Goal: Information Seeking & Learning: Learn about a topic

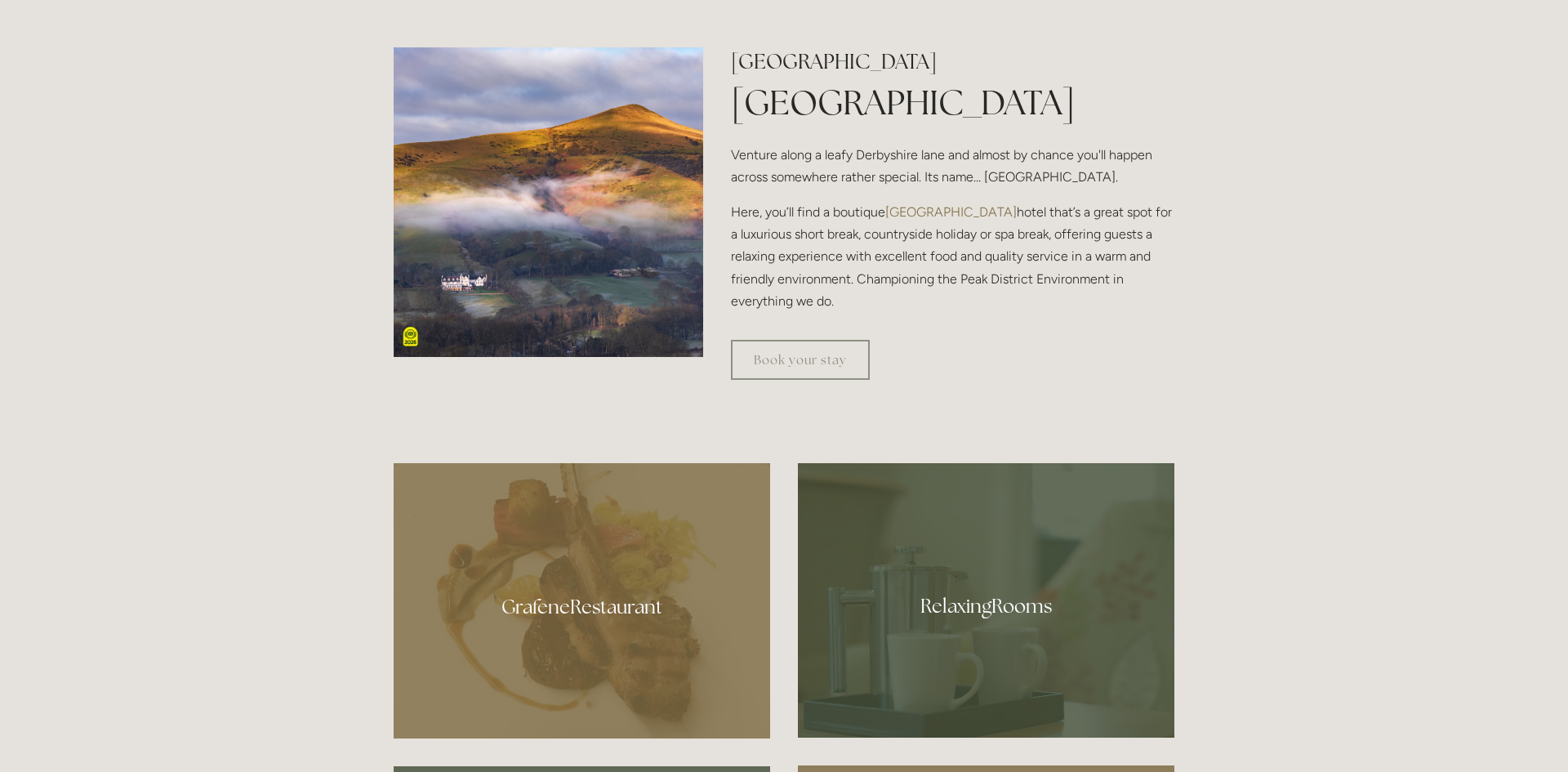
scroll to position [691, 0]
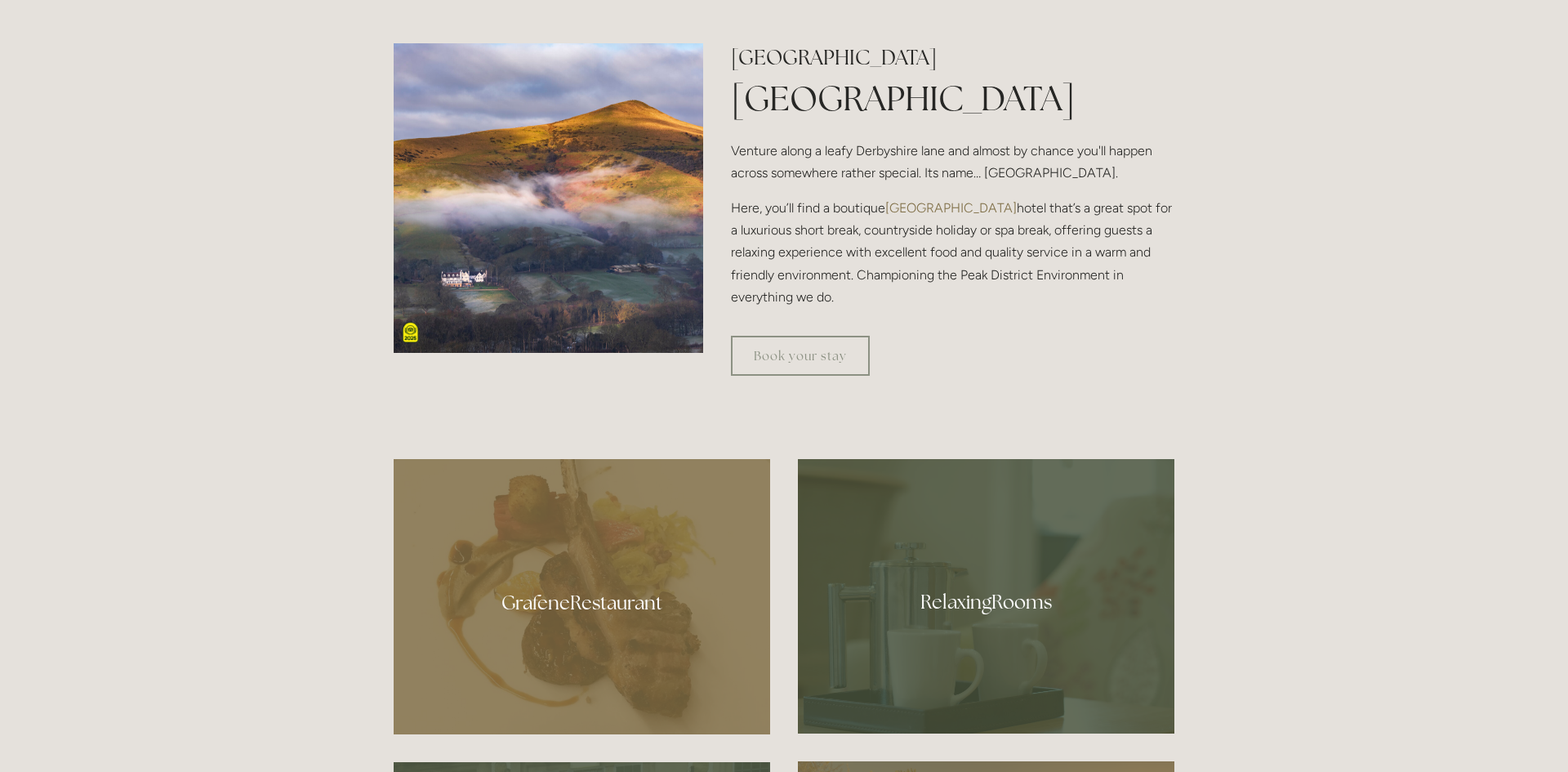
click at [611, 600] on div at bounding box center [581, 596] width 376 height 275
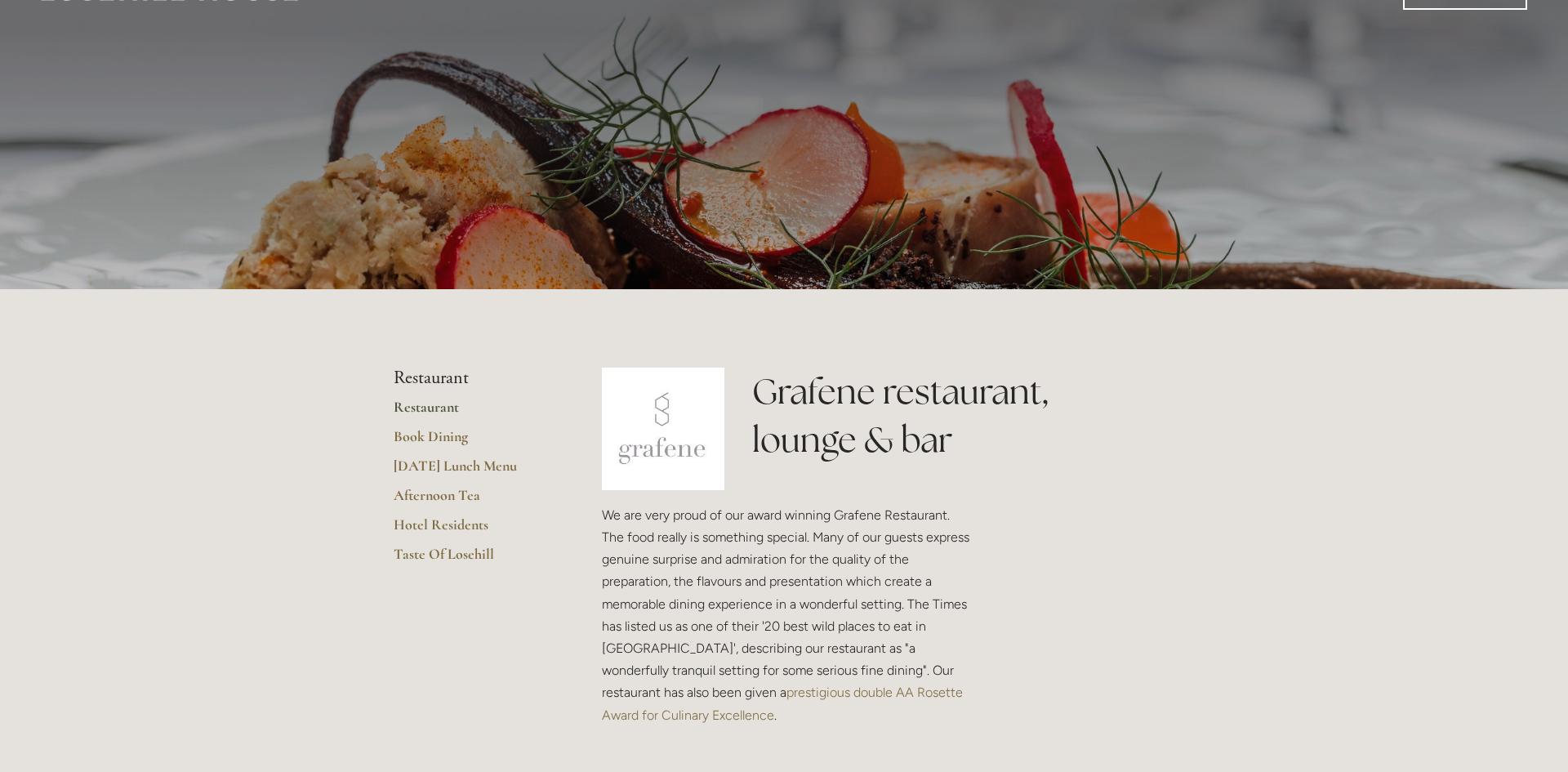
scroll to position [64, 0]
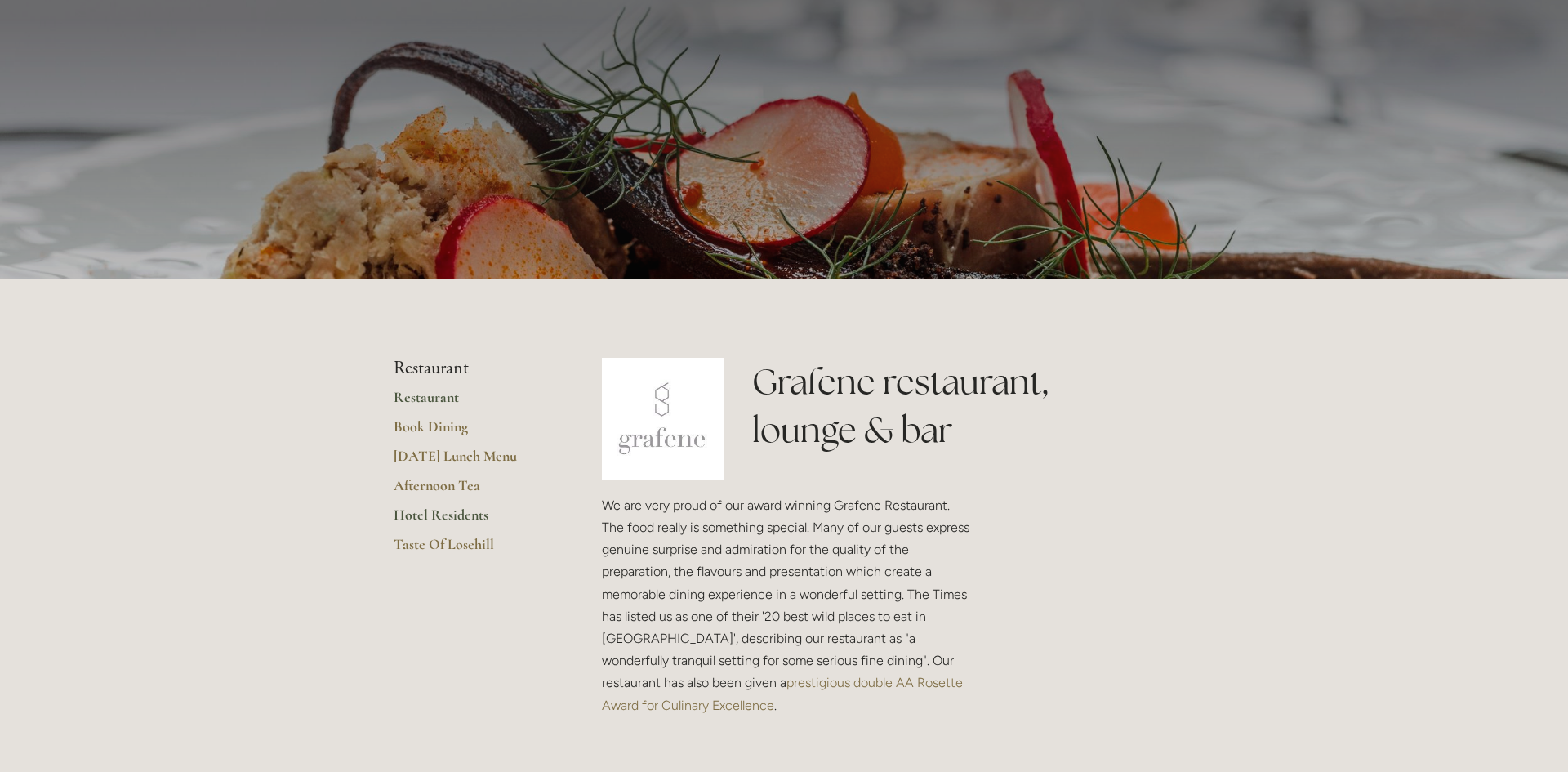
click at [433, 514] on link "Hotel Residents" at bounding box center [472, 520] width 156 height 29
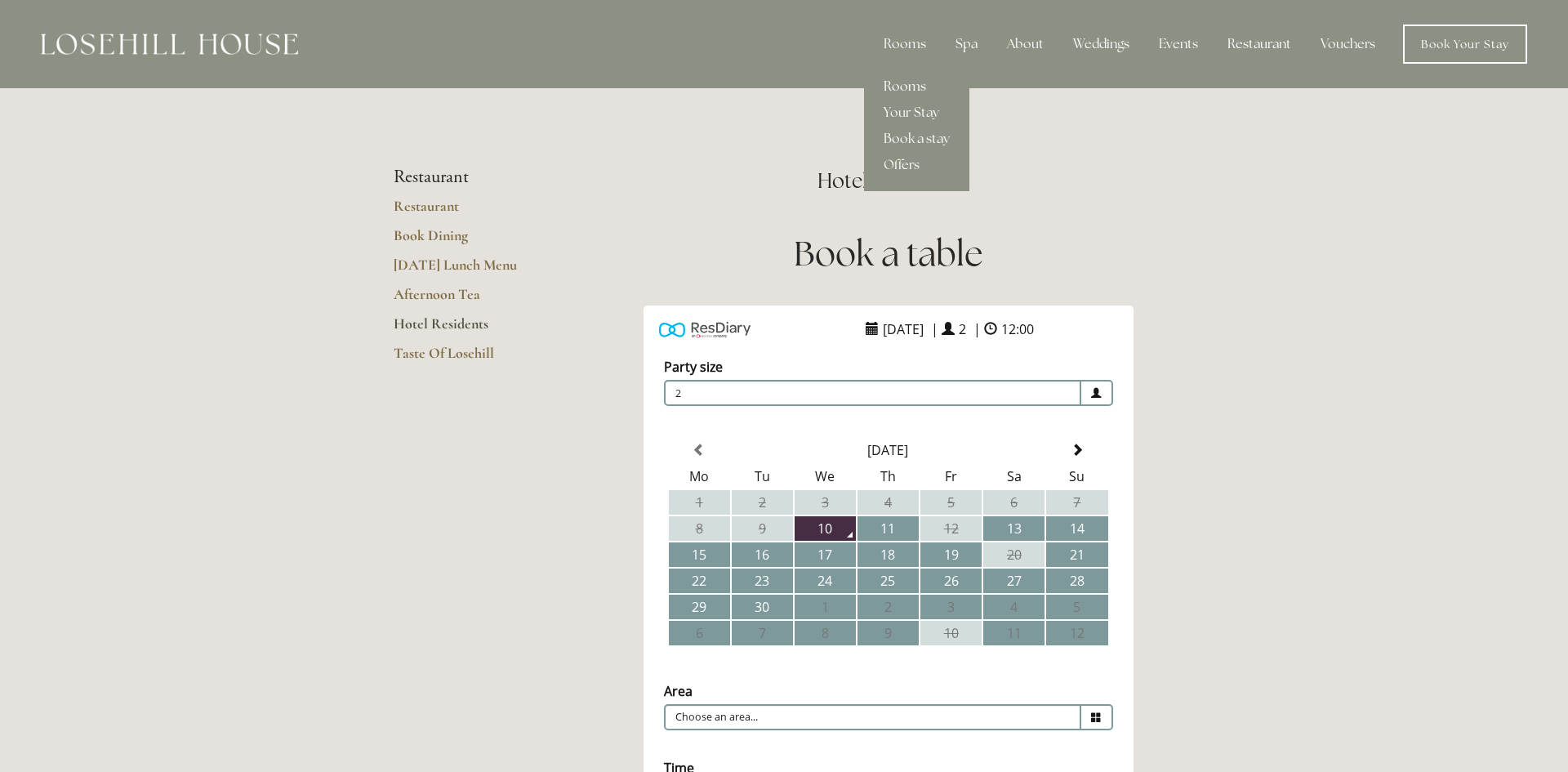
click at [902, 98] on link "Rooms" at bounding box center [916, 86] width 105 height 26
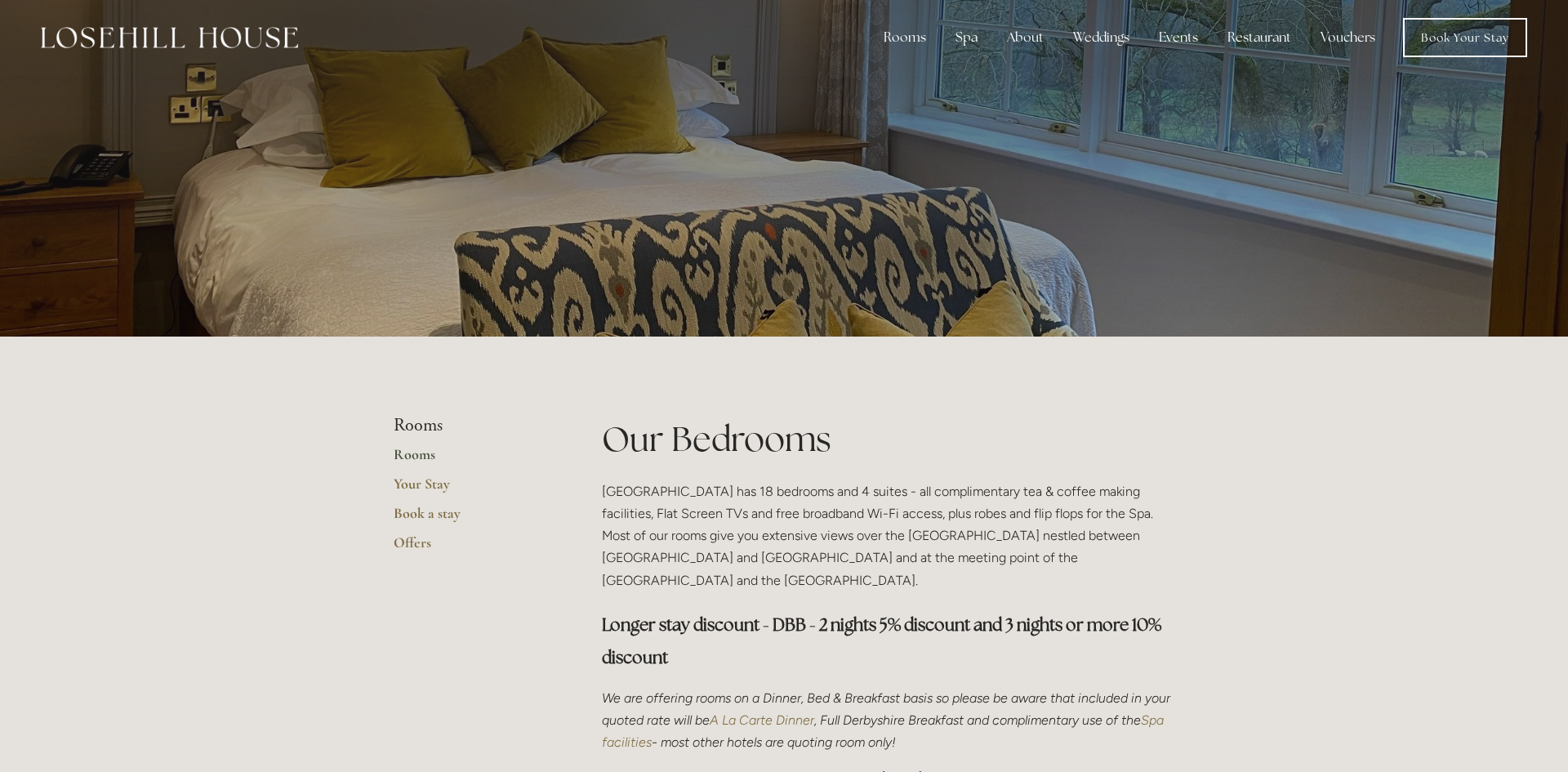
scroll to position [8, 0]
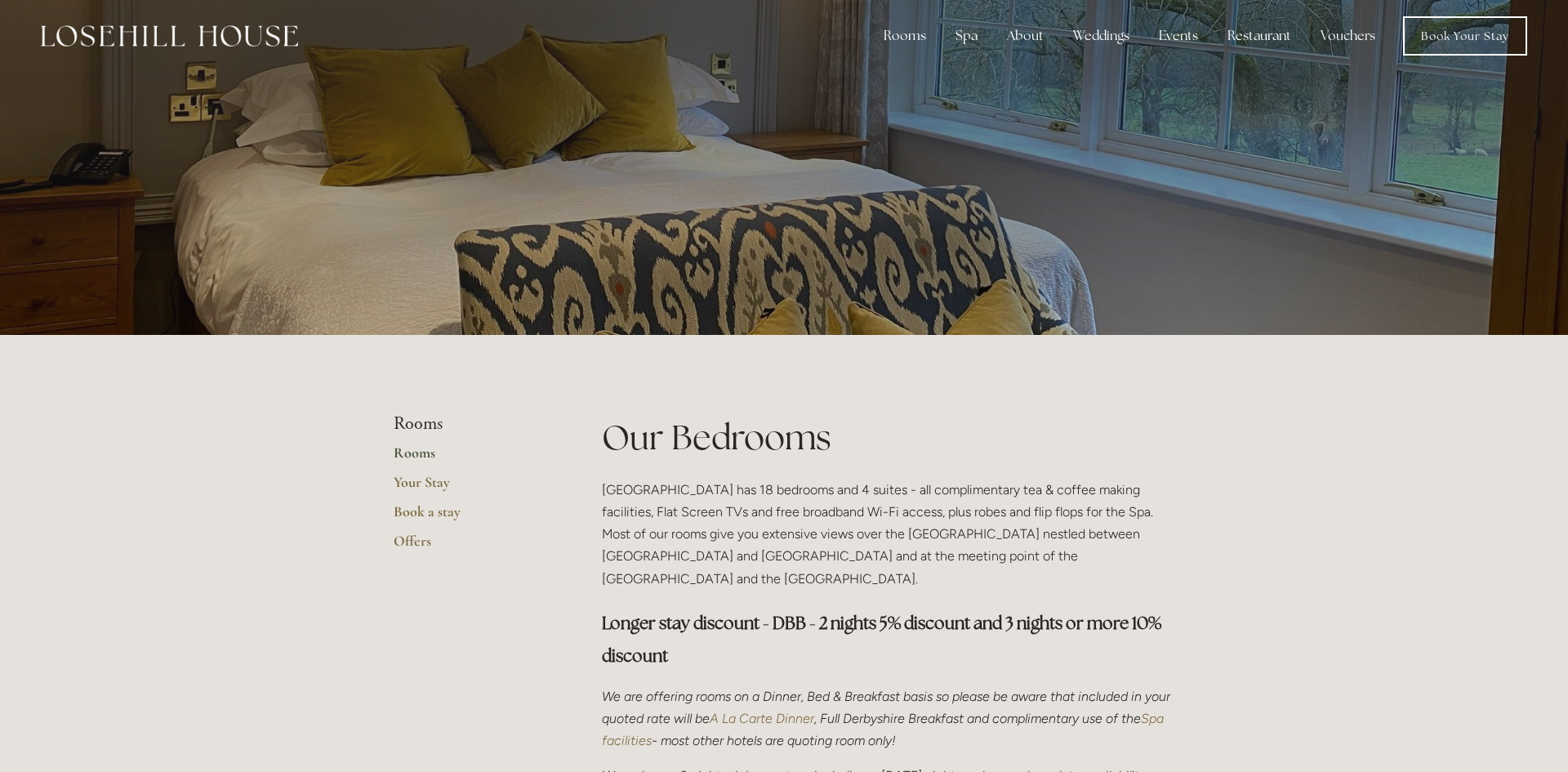
click at [419, 442] on ul "Rooms Rooms Your Stay Book a stay Offers" at bounding box center [472, 488] width 156 height 148
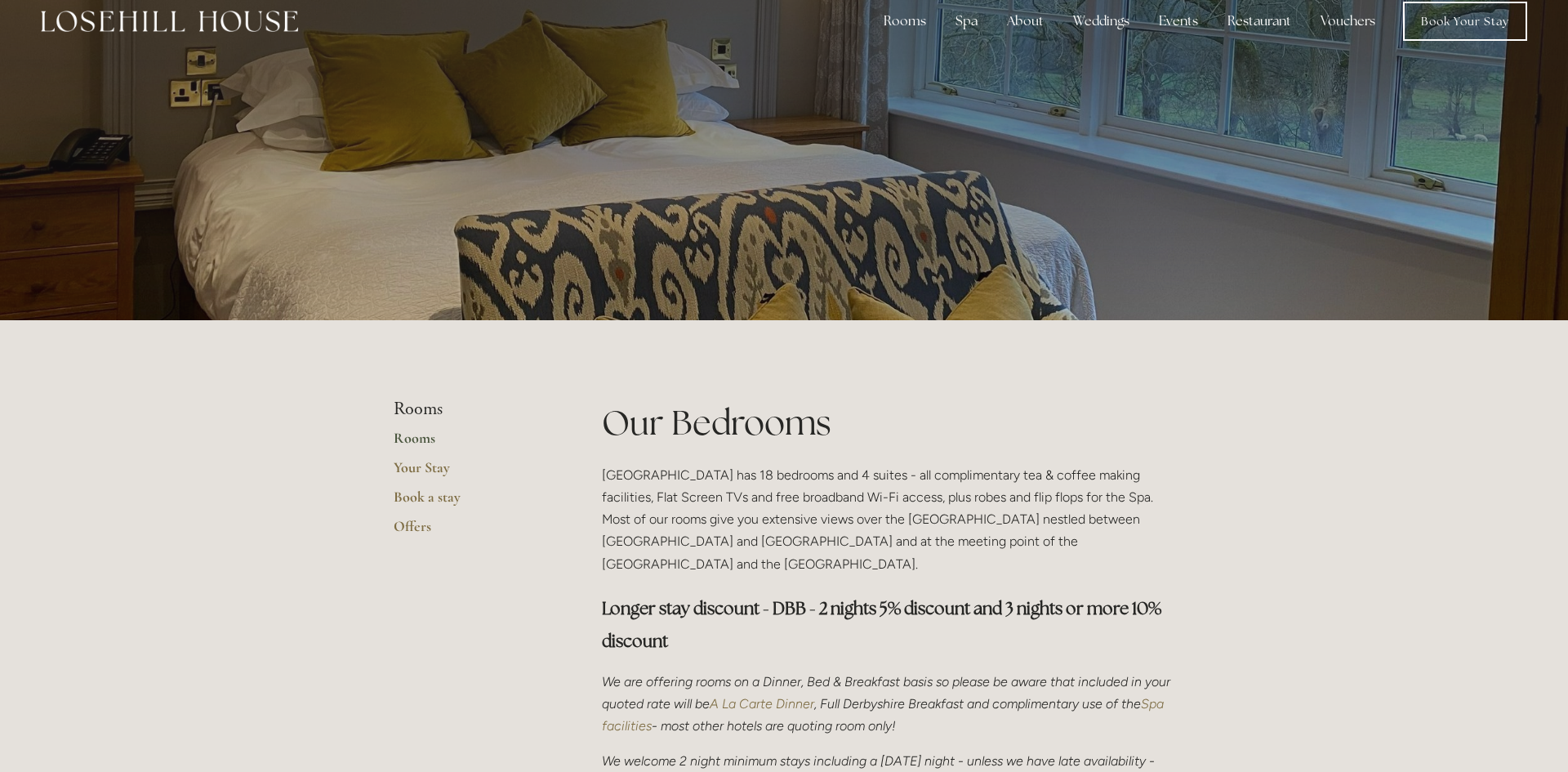
scroll to position [24, 0]
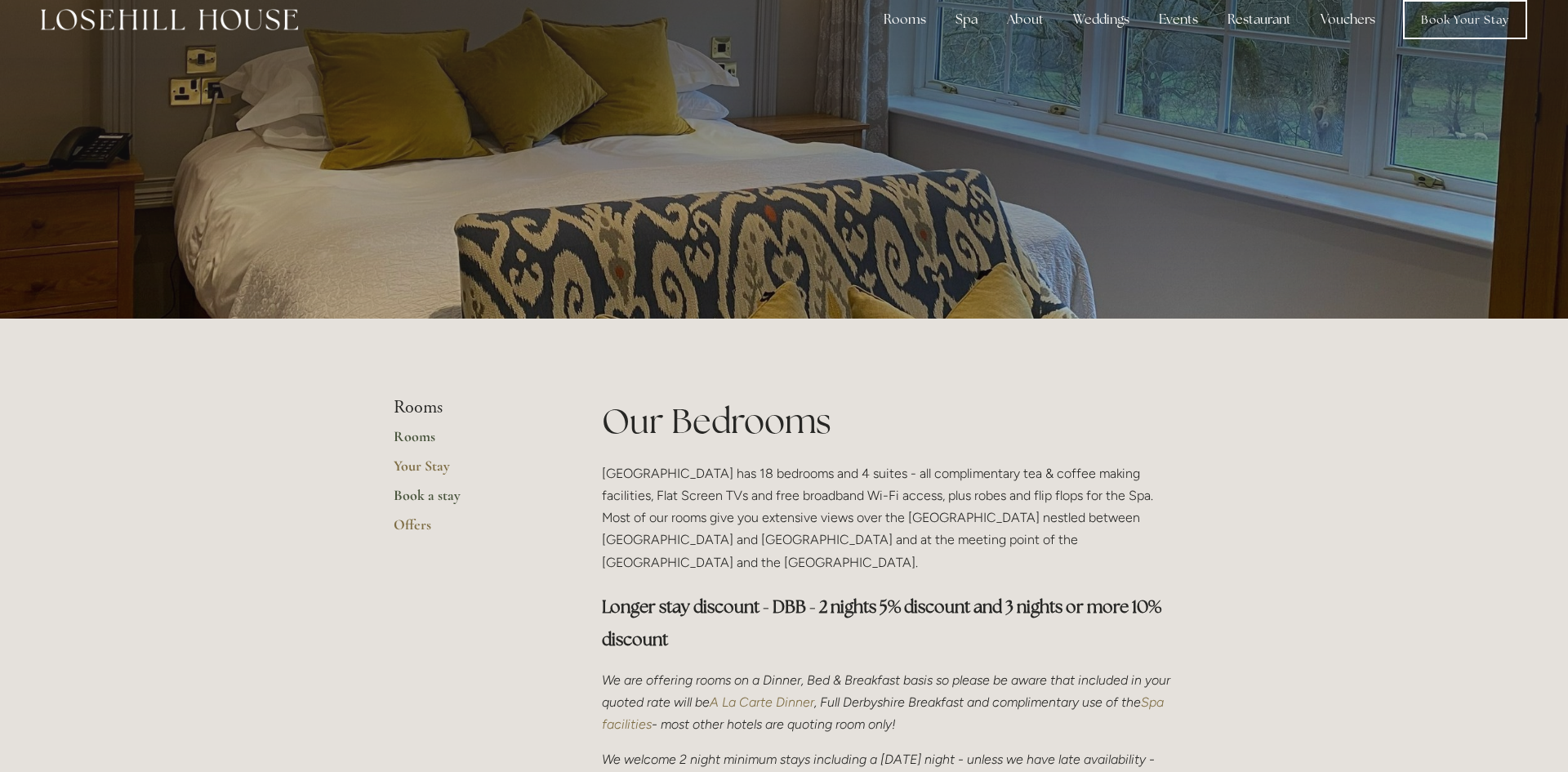
click at [430, 491] on link "Book a stay" at bounding box center [472, 500] width 156 height 29
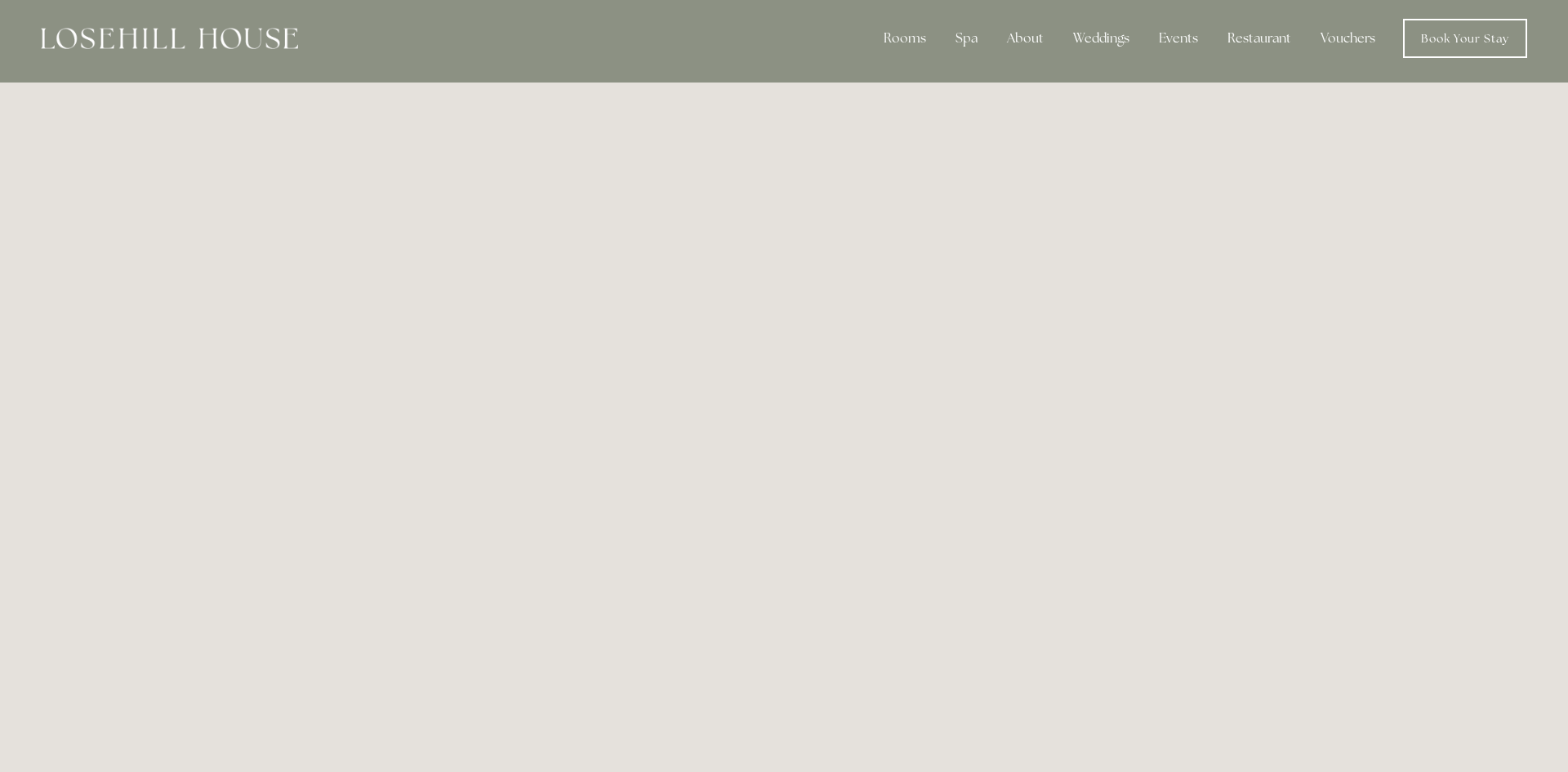
scroll to position [8, 0]
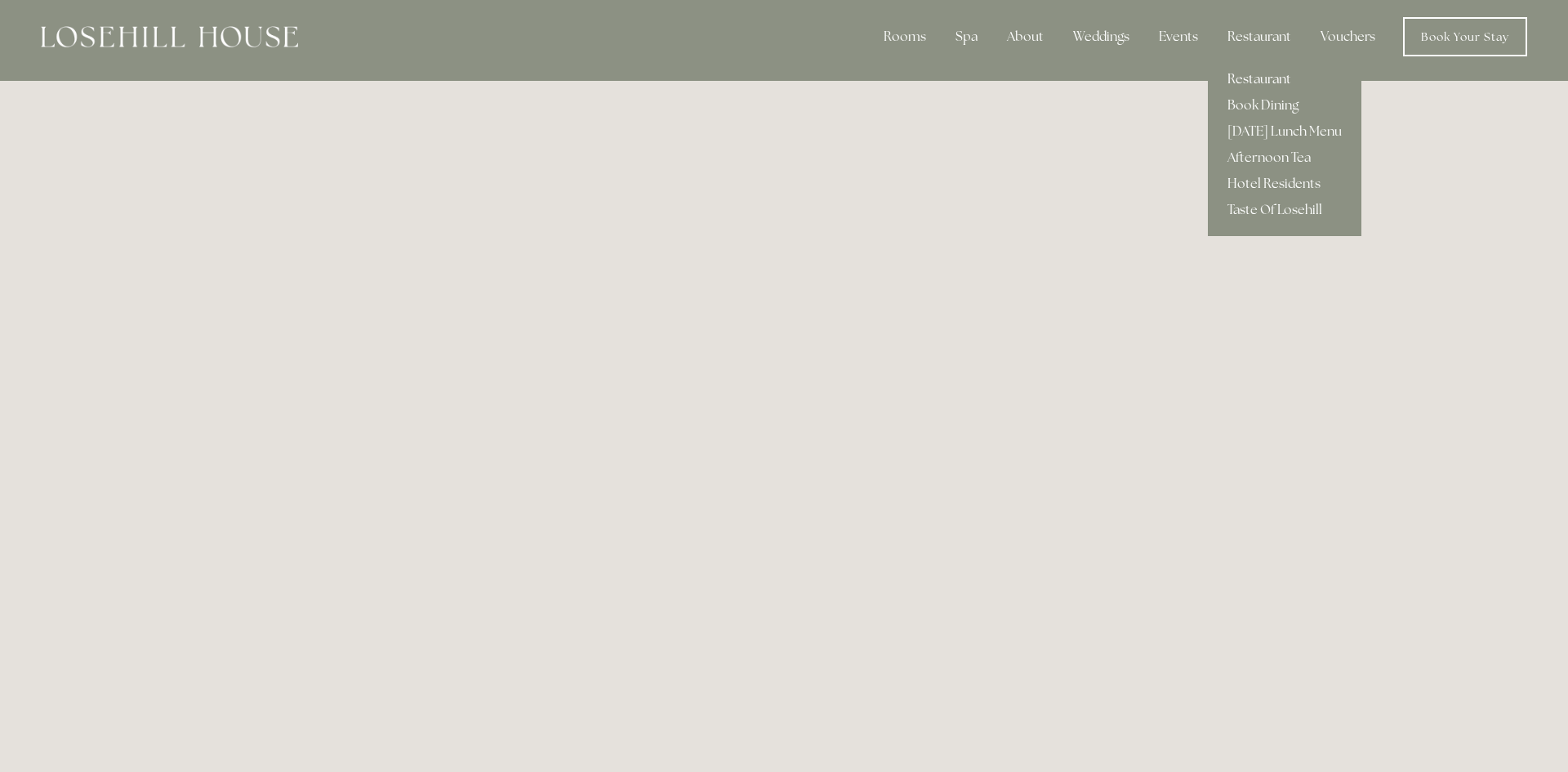
click at [1244, 83] on link "Restaurant" at bounding box center [1285, 80] width 154 height 26
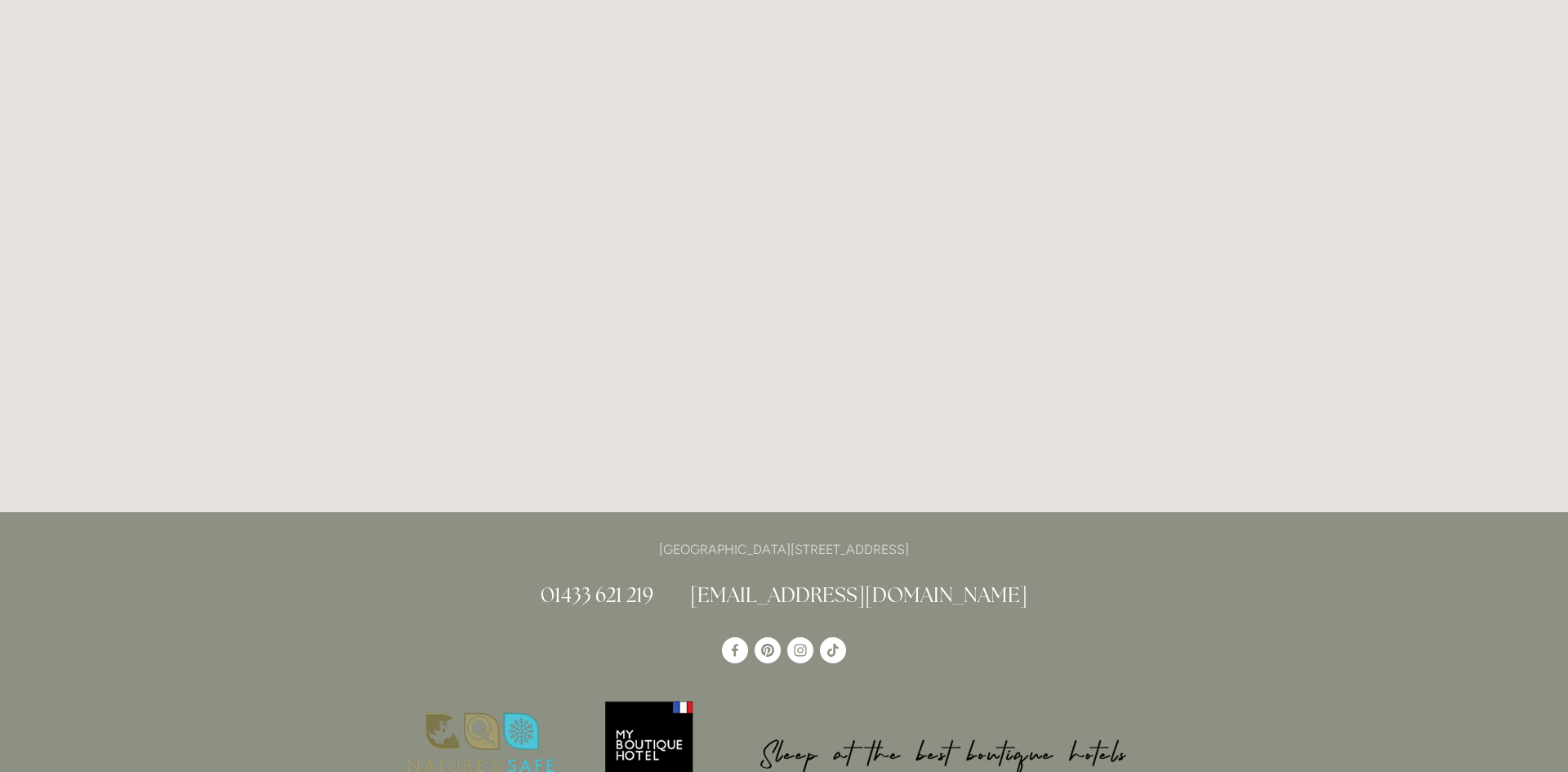
scroll to position [610, 0]
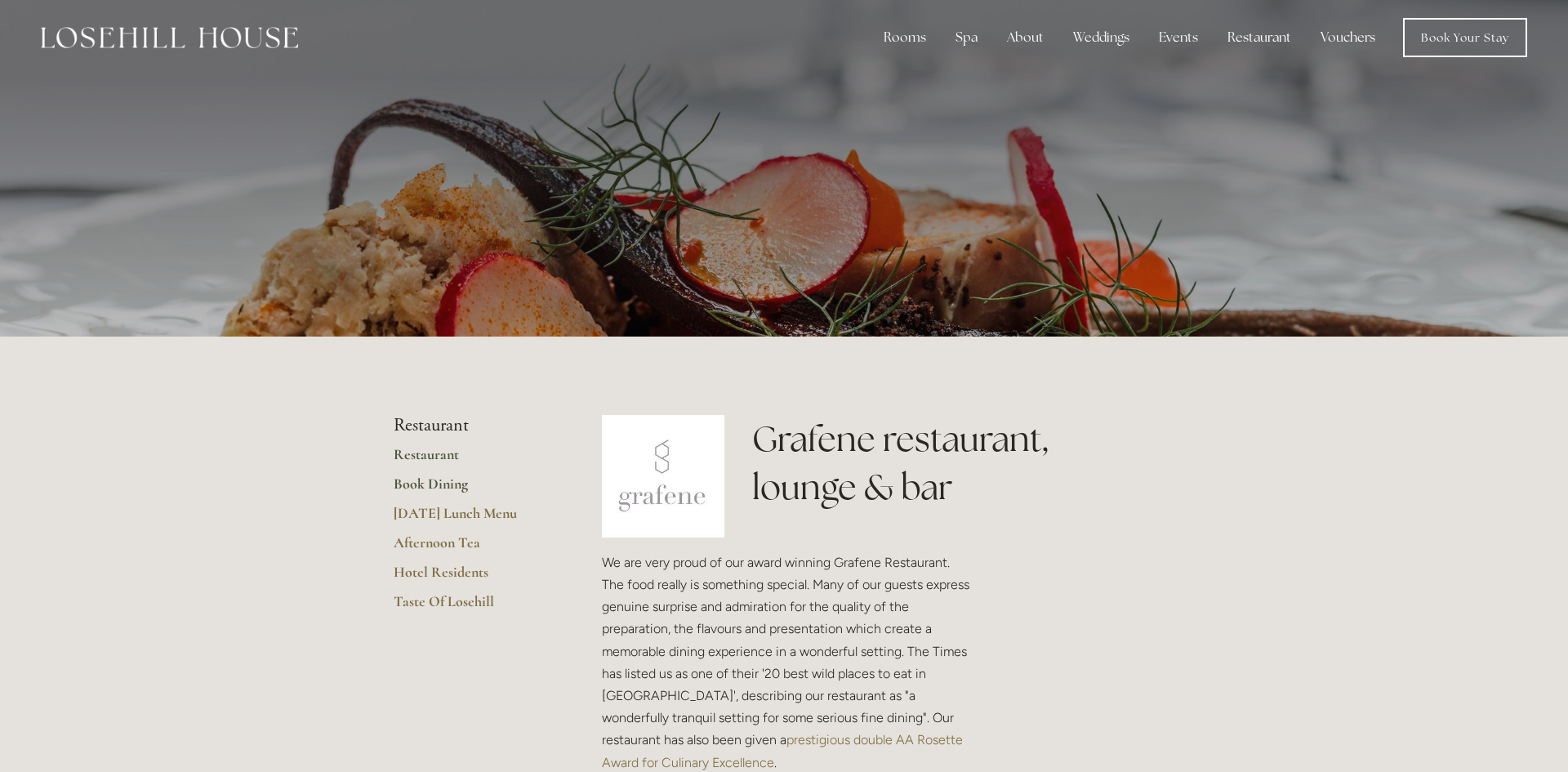
scroll to position [8, 0]
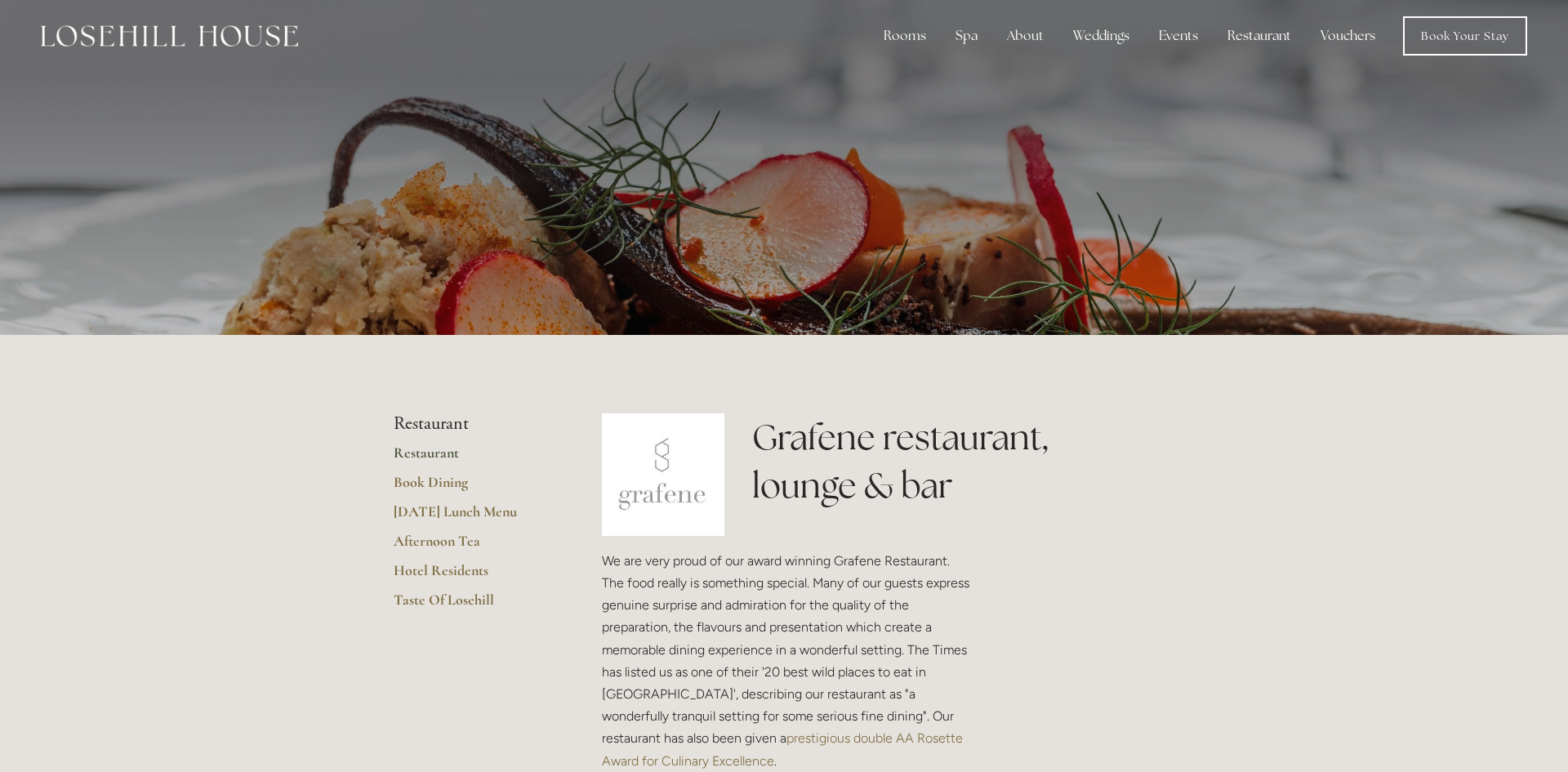
click at [424, 447] on link "Restaurant" at bounding box center [472, 458] width 156 height 29
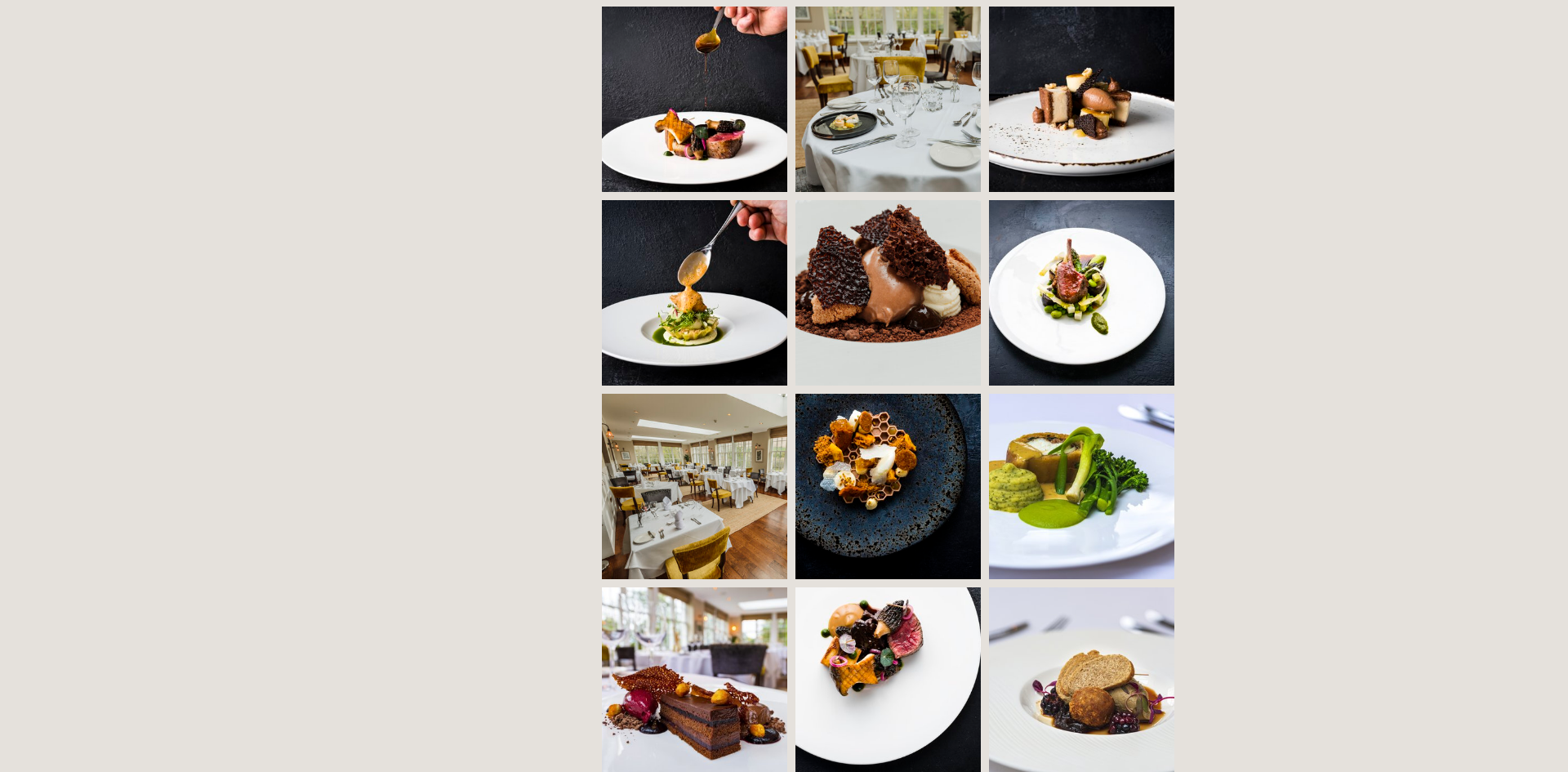
scroll to position [1188, 0]
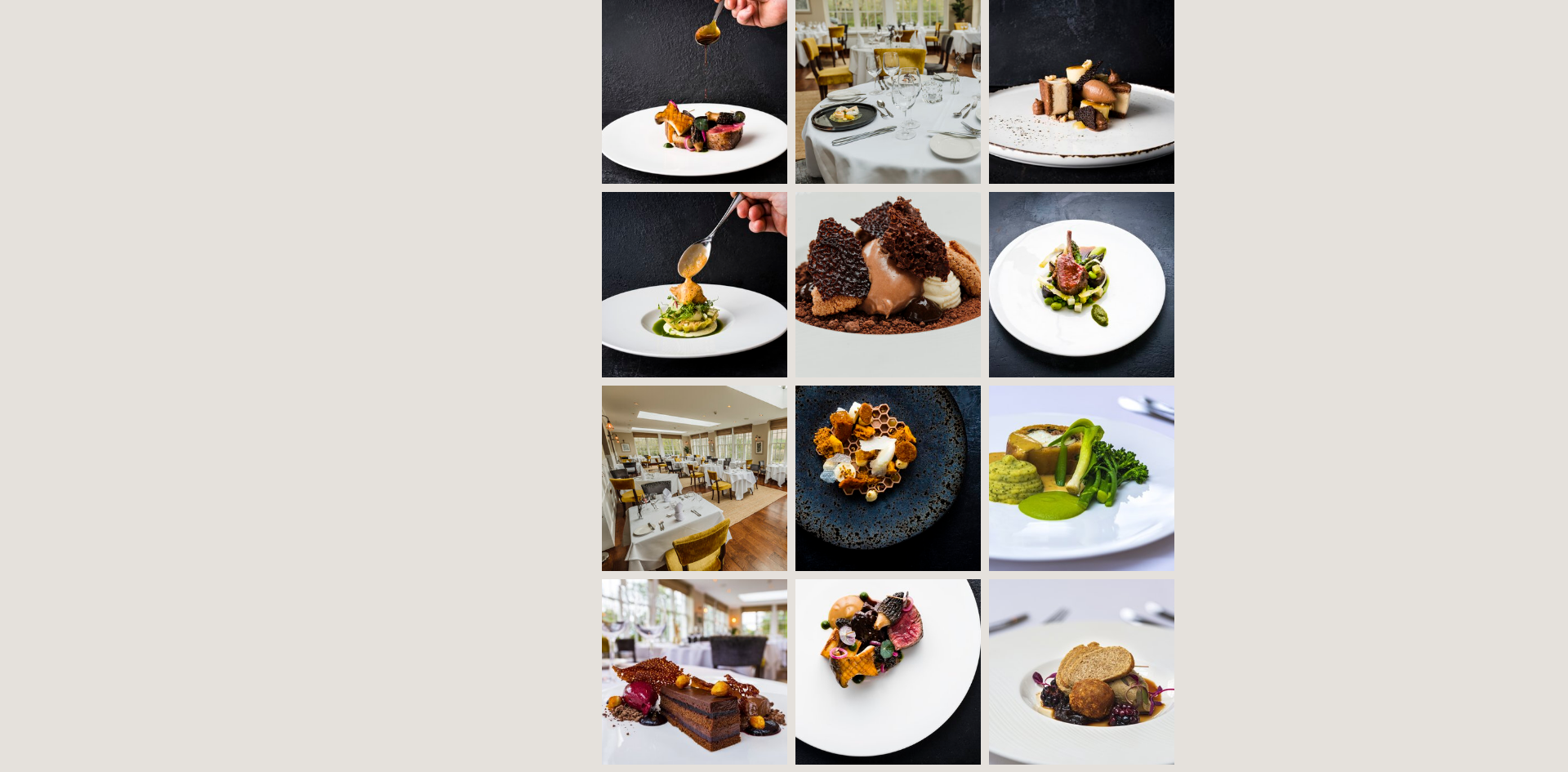
click at [679, 486] on img at bounding box center [741, 478] width 279 height 186
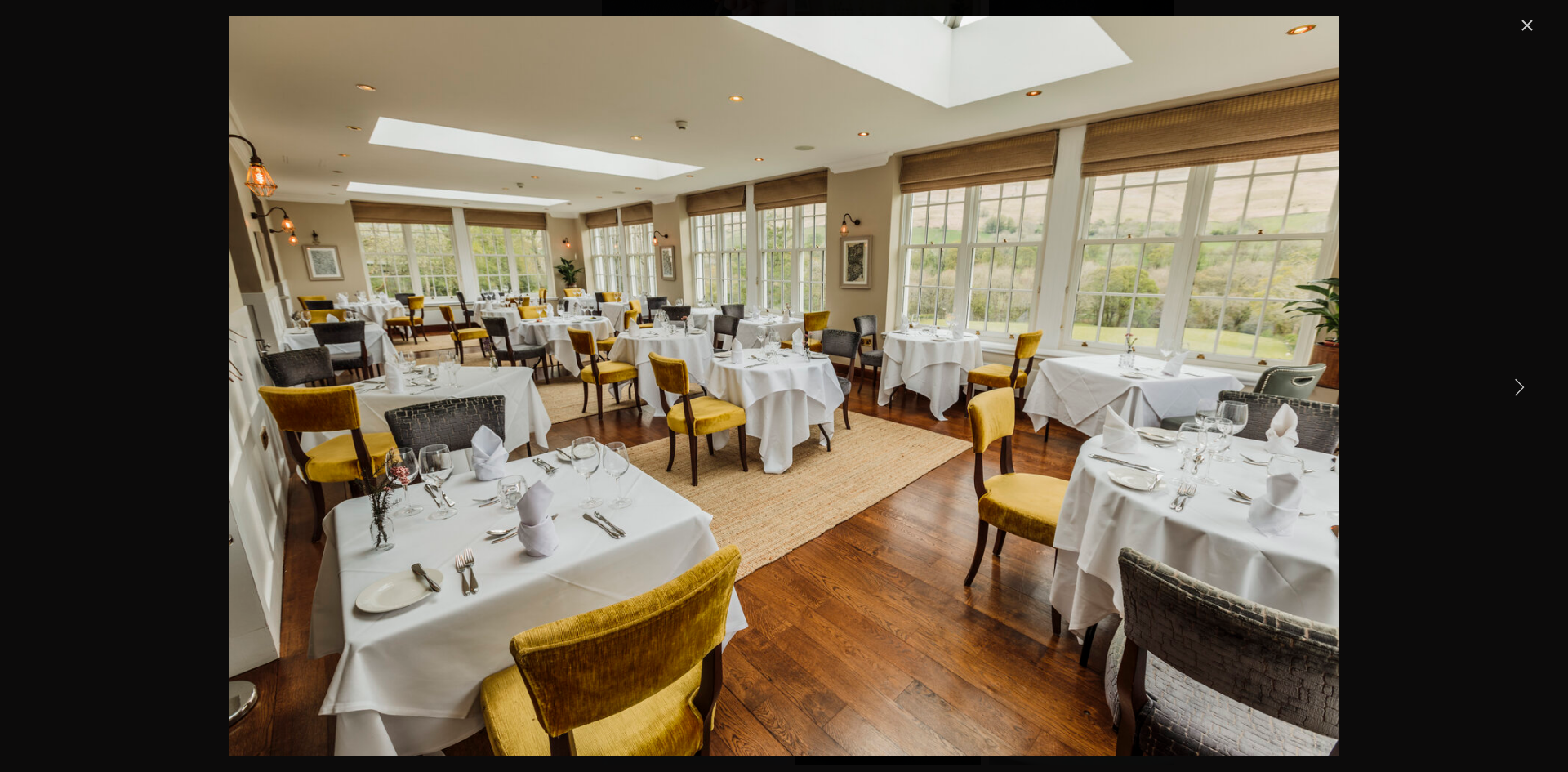
click at [1518, 385] on link "Next Item" at bounding box center [1518, 386] width 36 height 36
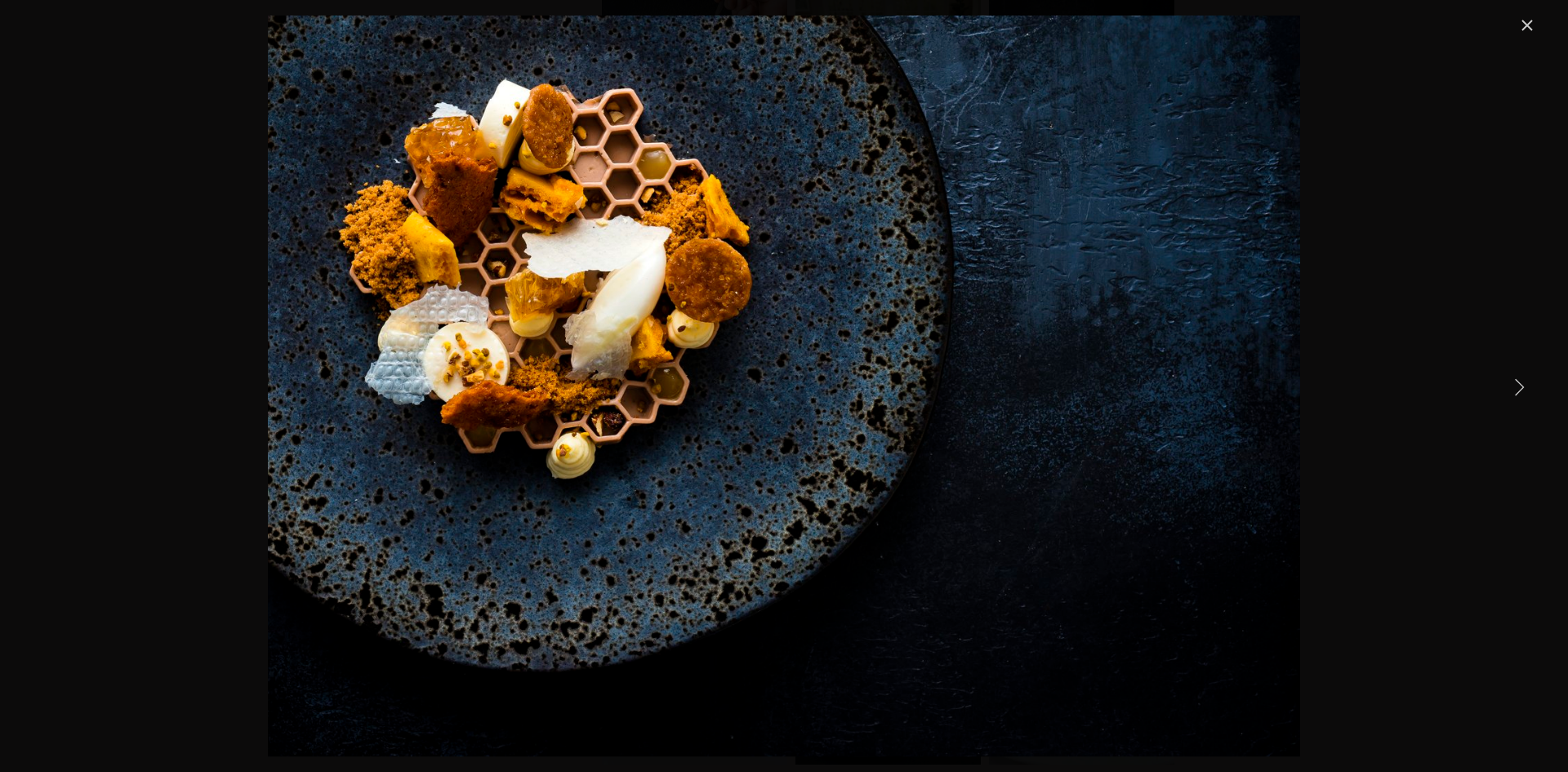
click at [1518, 385] on link "Next Item" at bounding box center [1518, 386] width 36 height 36
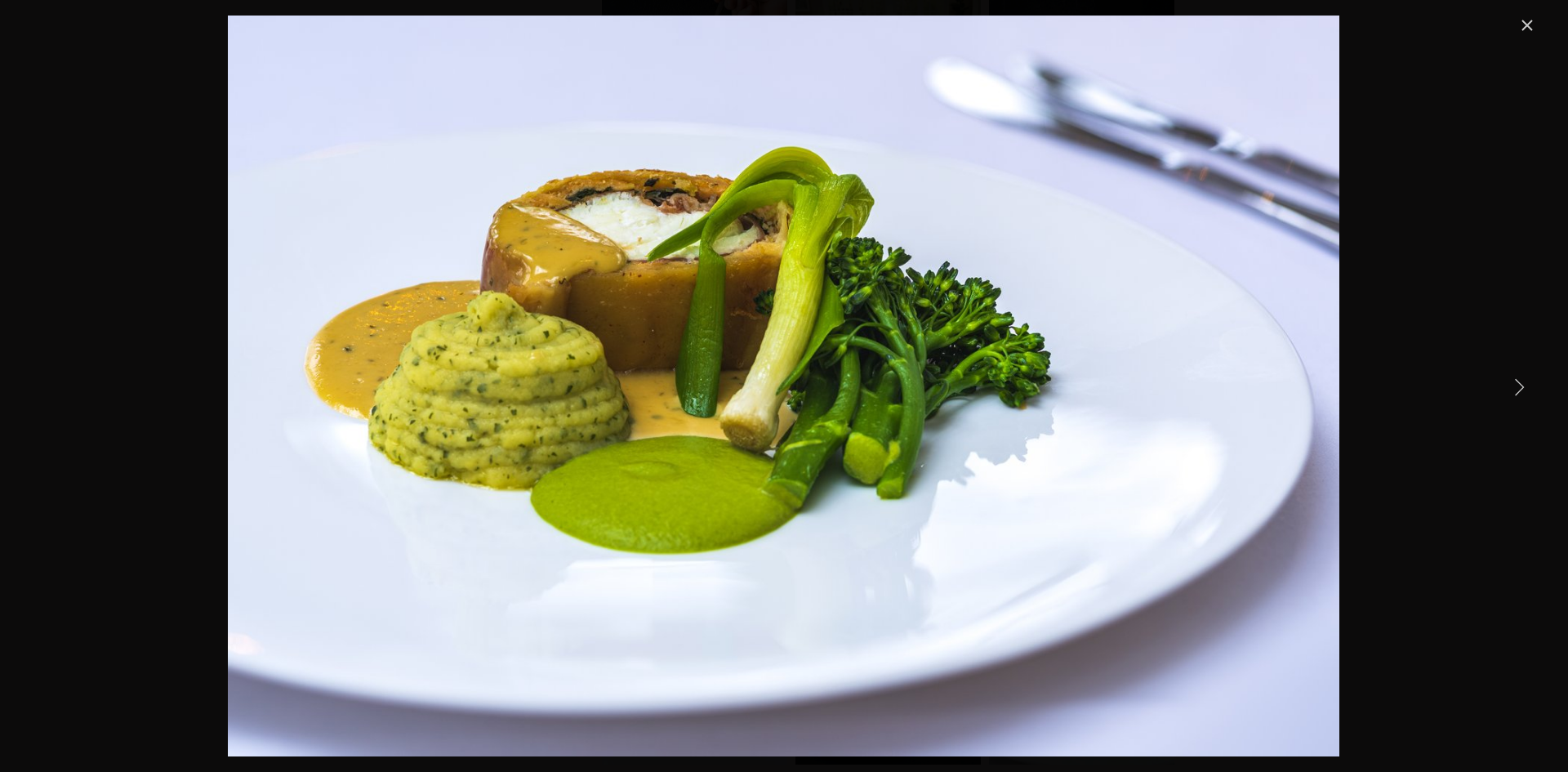
click at [1518, 385] on link "Next Item" at bounding box center [1518, 386] width 36 height 36
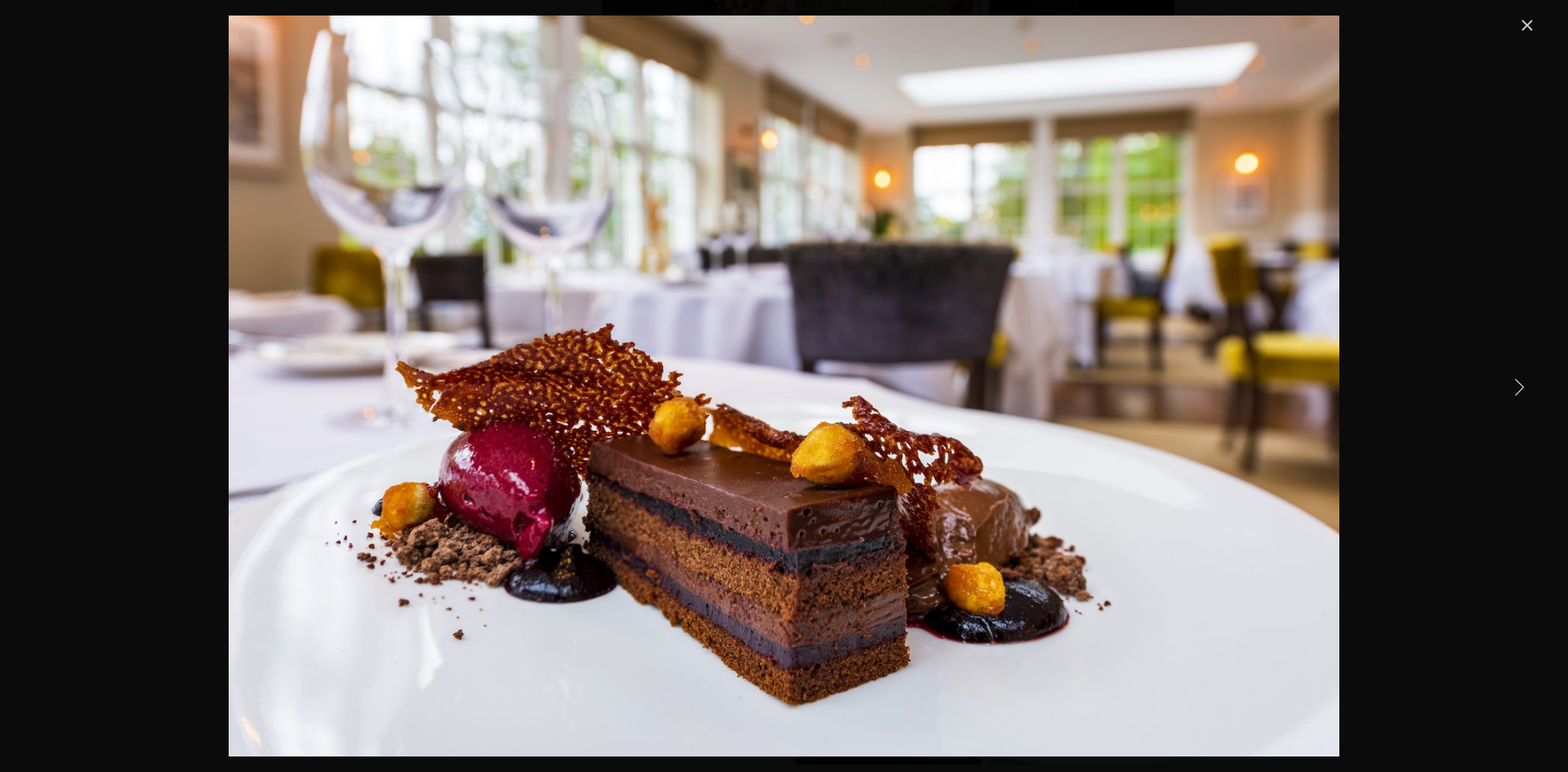
click at [1517, 385] on link "Next Item" at bounding box center [1518, 386] width 36 height 36
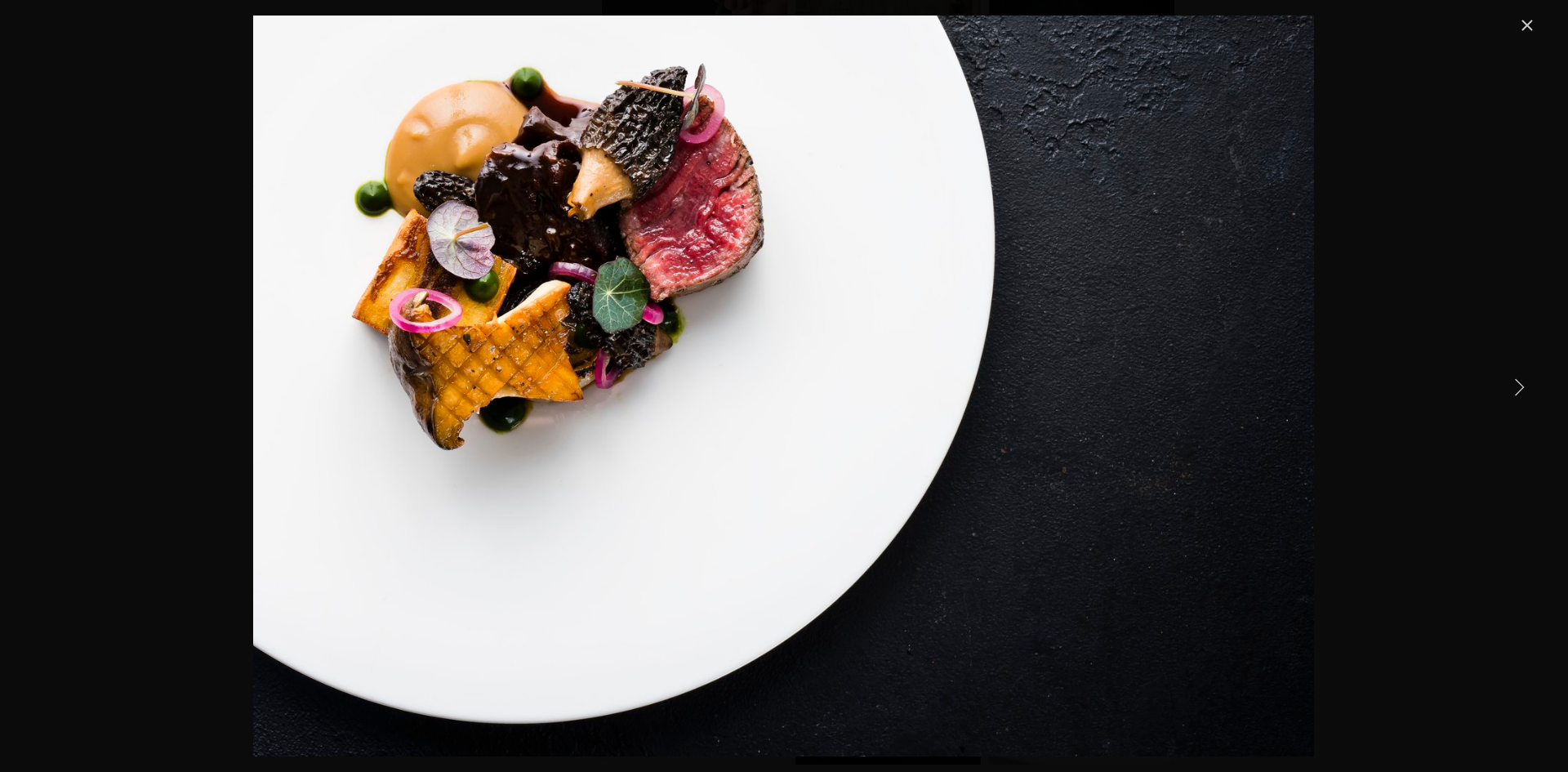
click at [1517, 385] on link "Next Item" at bounding box center [1518, 386] width 36 height 36
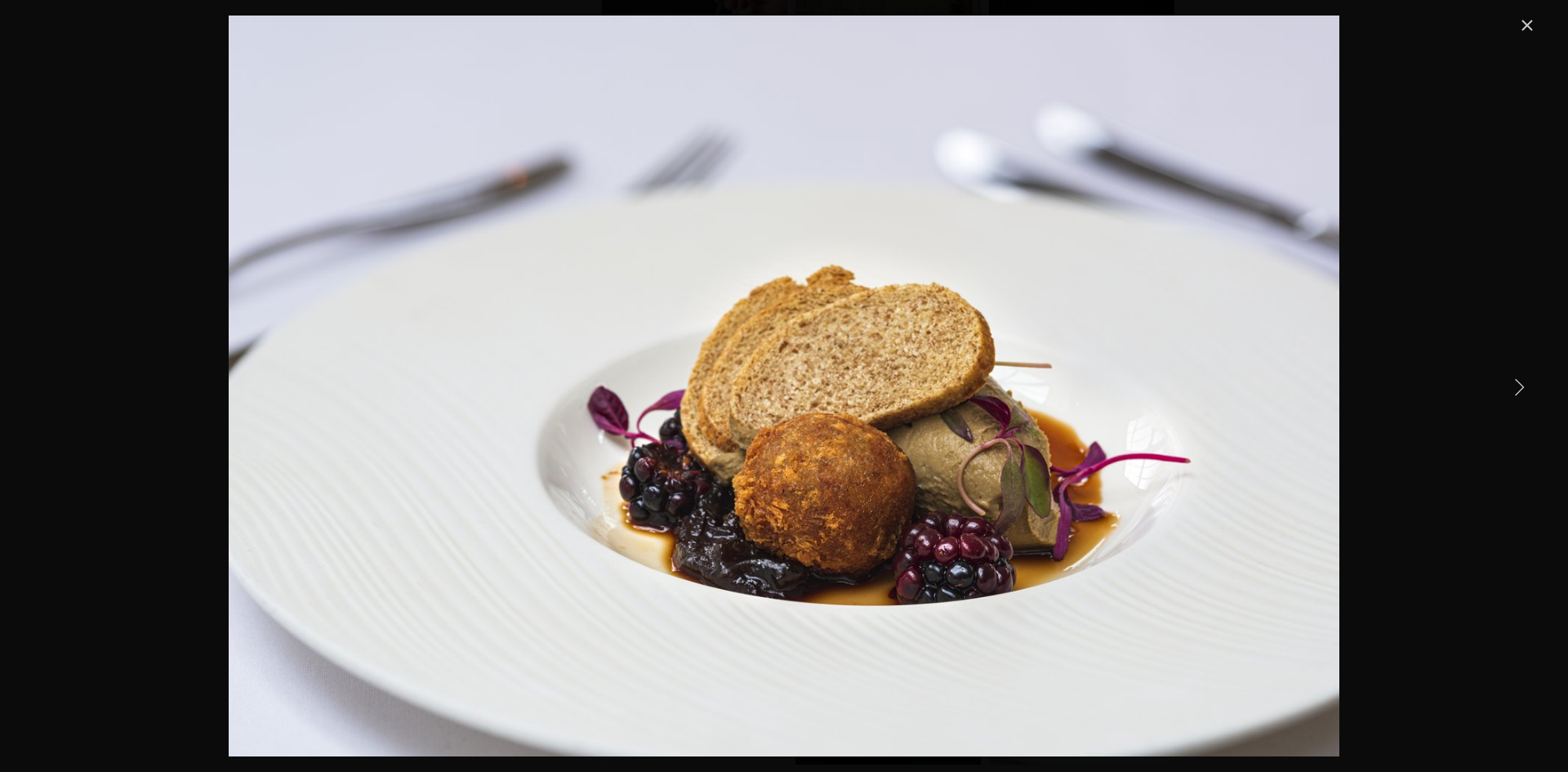
click at [1516, 386] on link "Next Item" at bounding box center [1518, 386] width 36 height 36
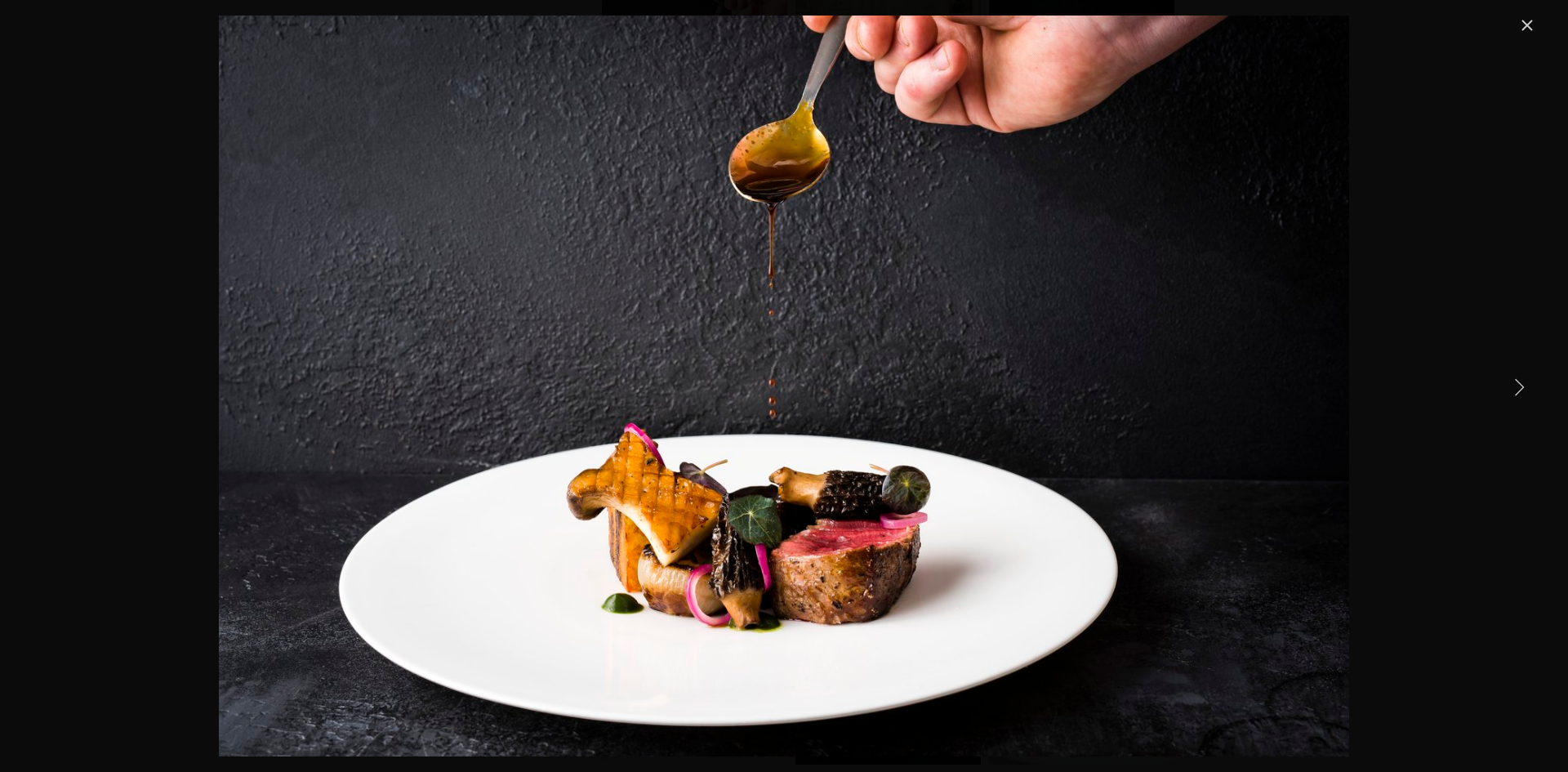
click at [1516, 386] on link "Next Item" at bounding box center [1518, 386] width 36 height 36
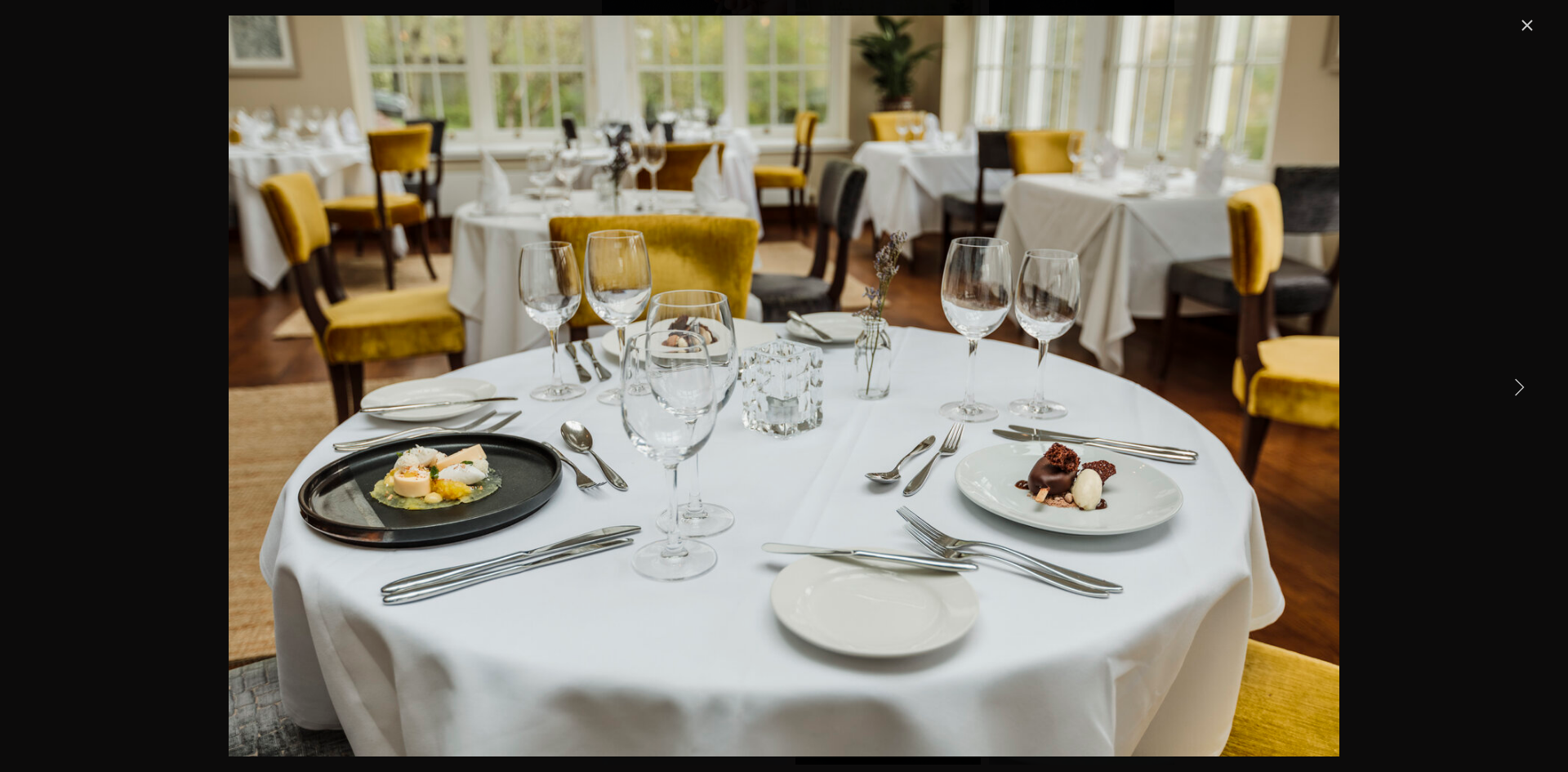
click at [1516, 386] on link "Next Item" at bounding box center [1518, 386] width 36 height 36
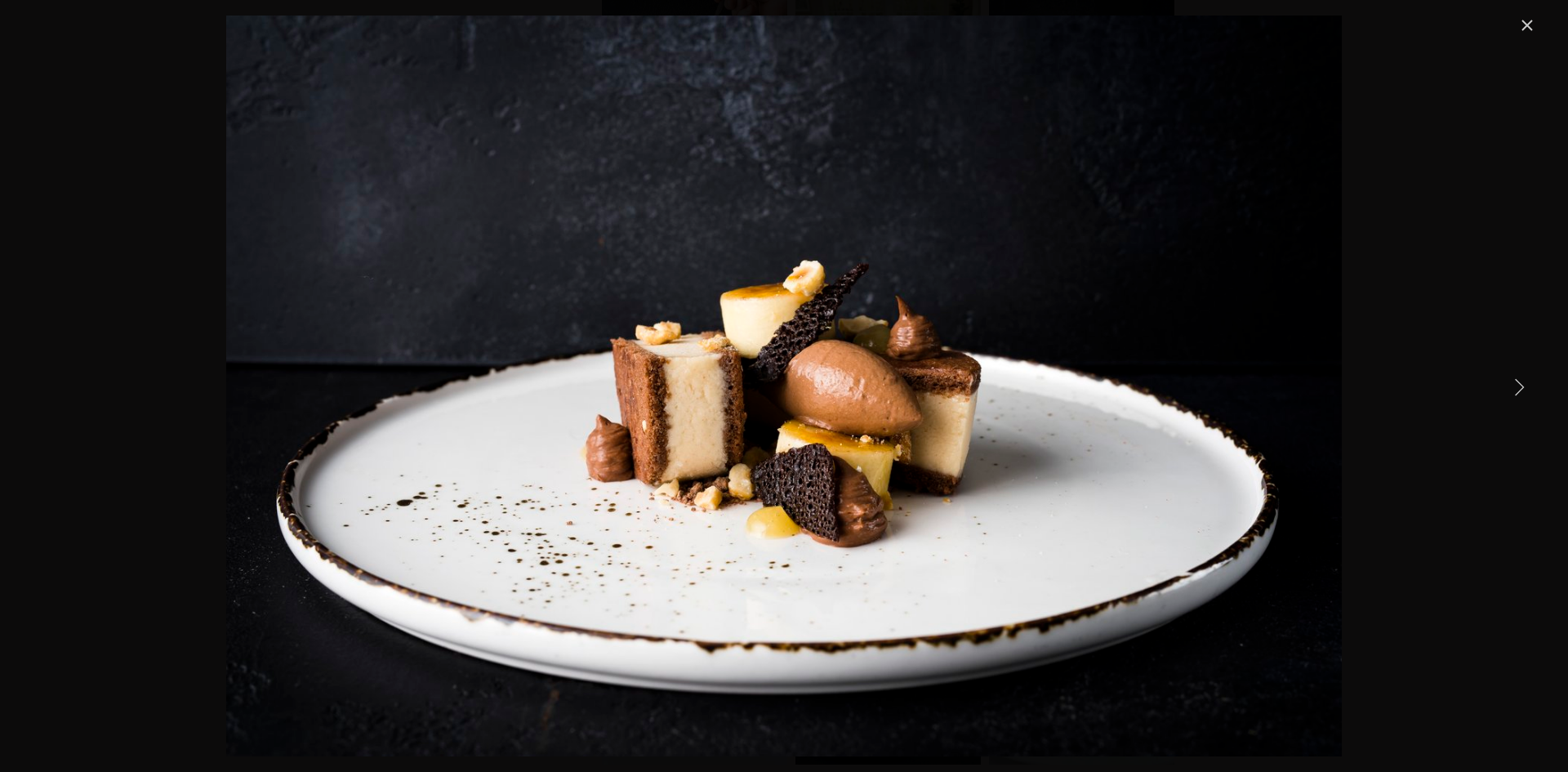
click at [1516, 386] on link "Next Item" at bounding box center [1518, 386] width 36 height 36
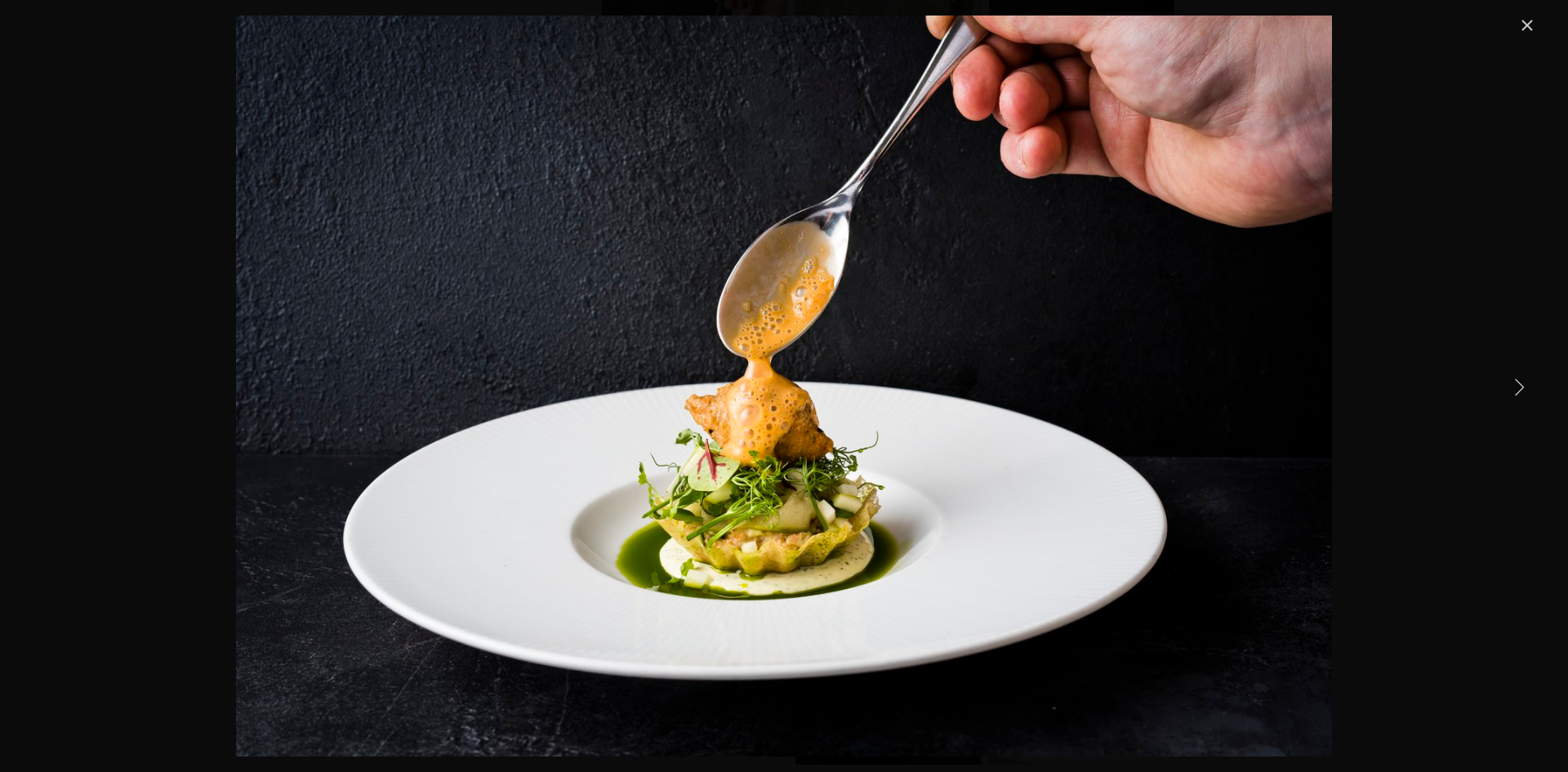
click at [1516, 386] on link "Next Item" at bounding box center [1518, 386] width 36 height 36
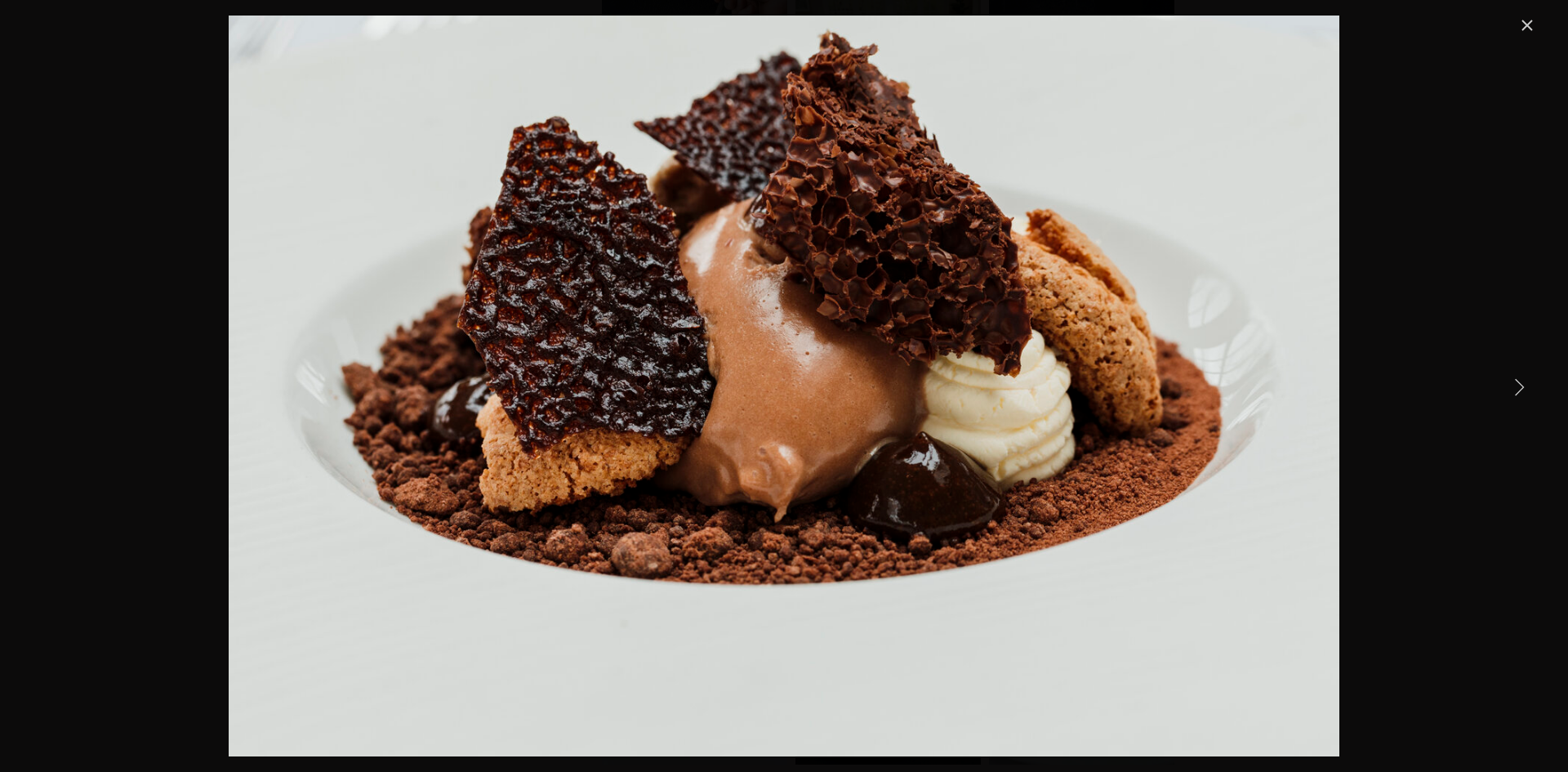
click at [1515, 386] on link "Next Item" at bounding box center [1518, 386] width 36 height 36
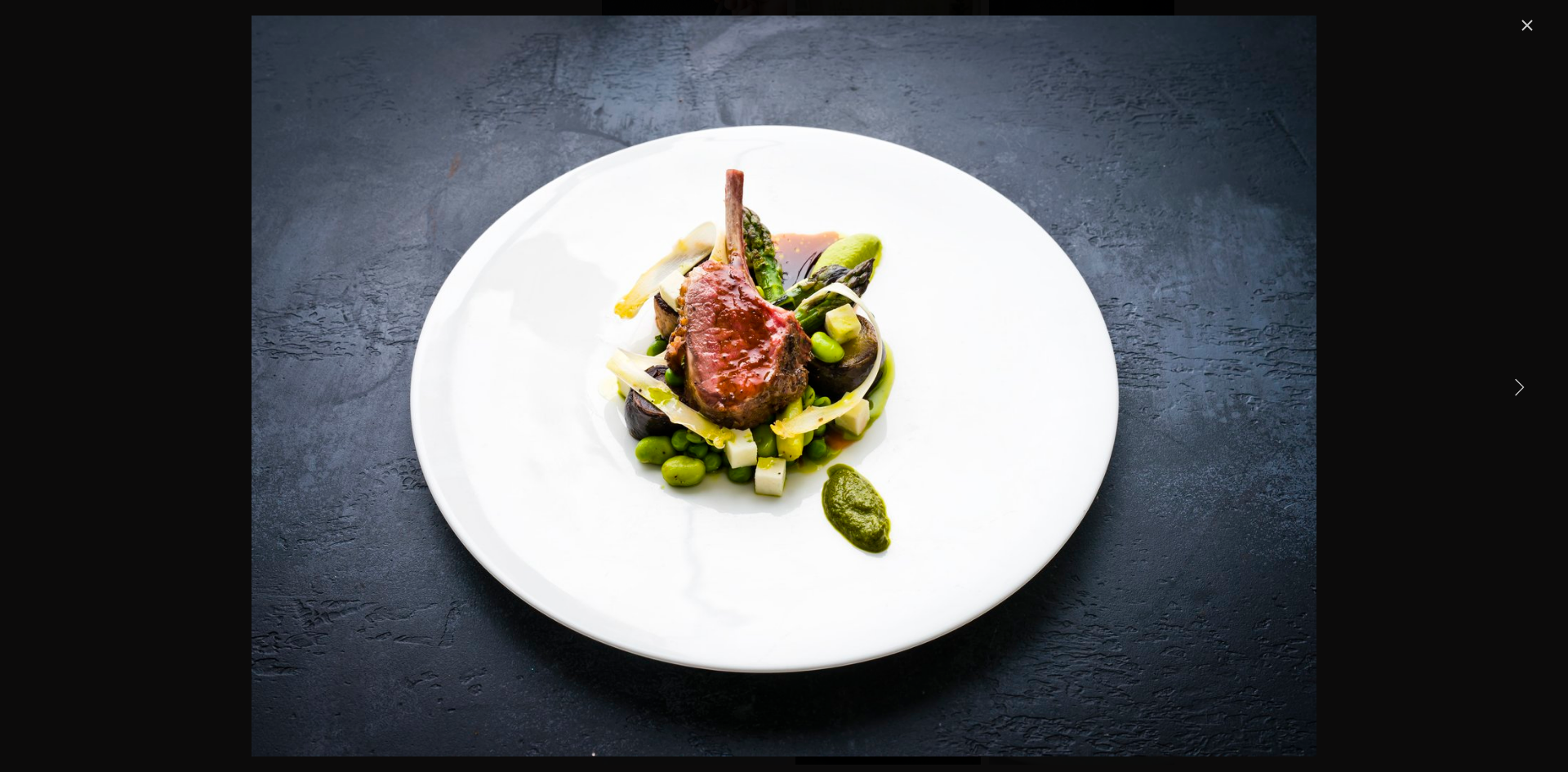
click at [1515, 386] on link "Next Item" at bounding box center [1518, 386] width 36 height 36
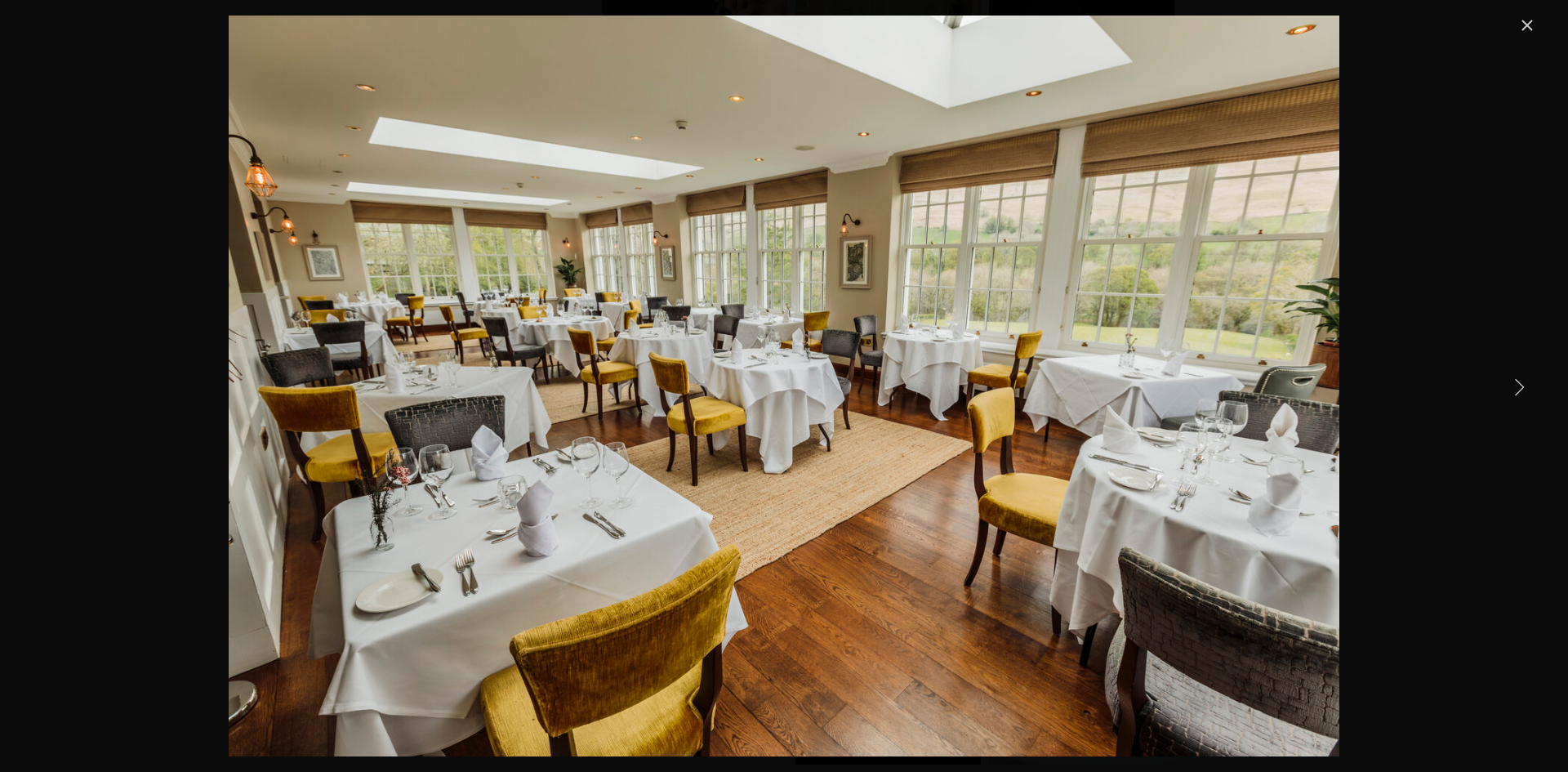
click at [1515, 386] on link "Next Item" at bounding box center [1518, 386] width 36 height 36
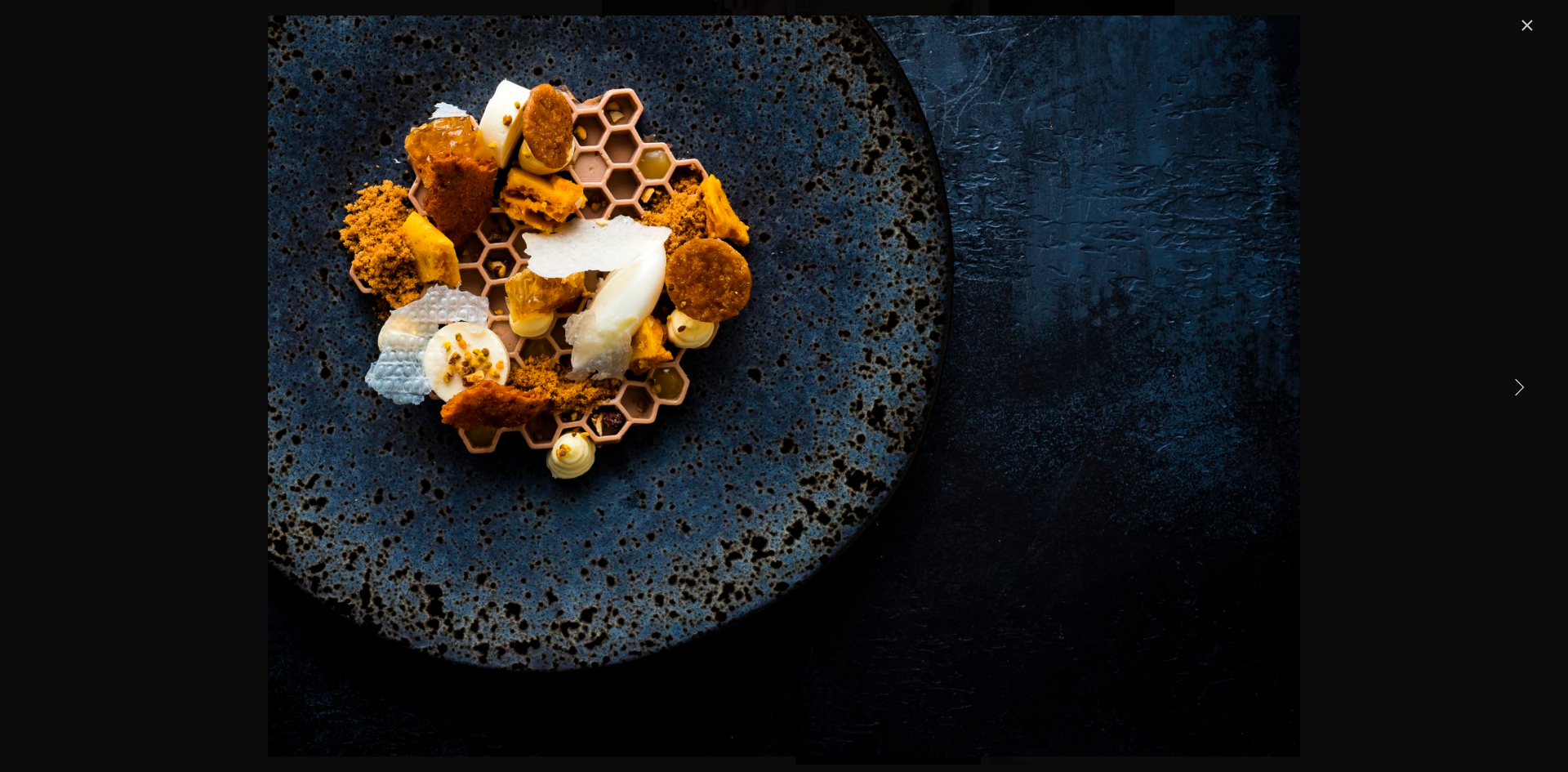
click at [1515, 386] on link "Next Item" at bounding box center [1518, 386] width 36 height 36
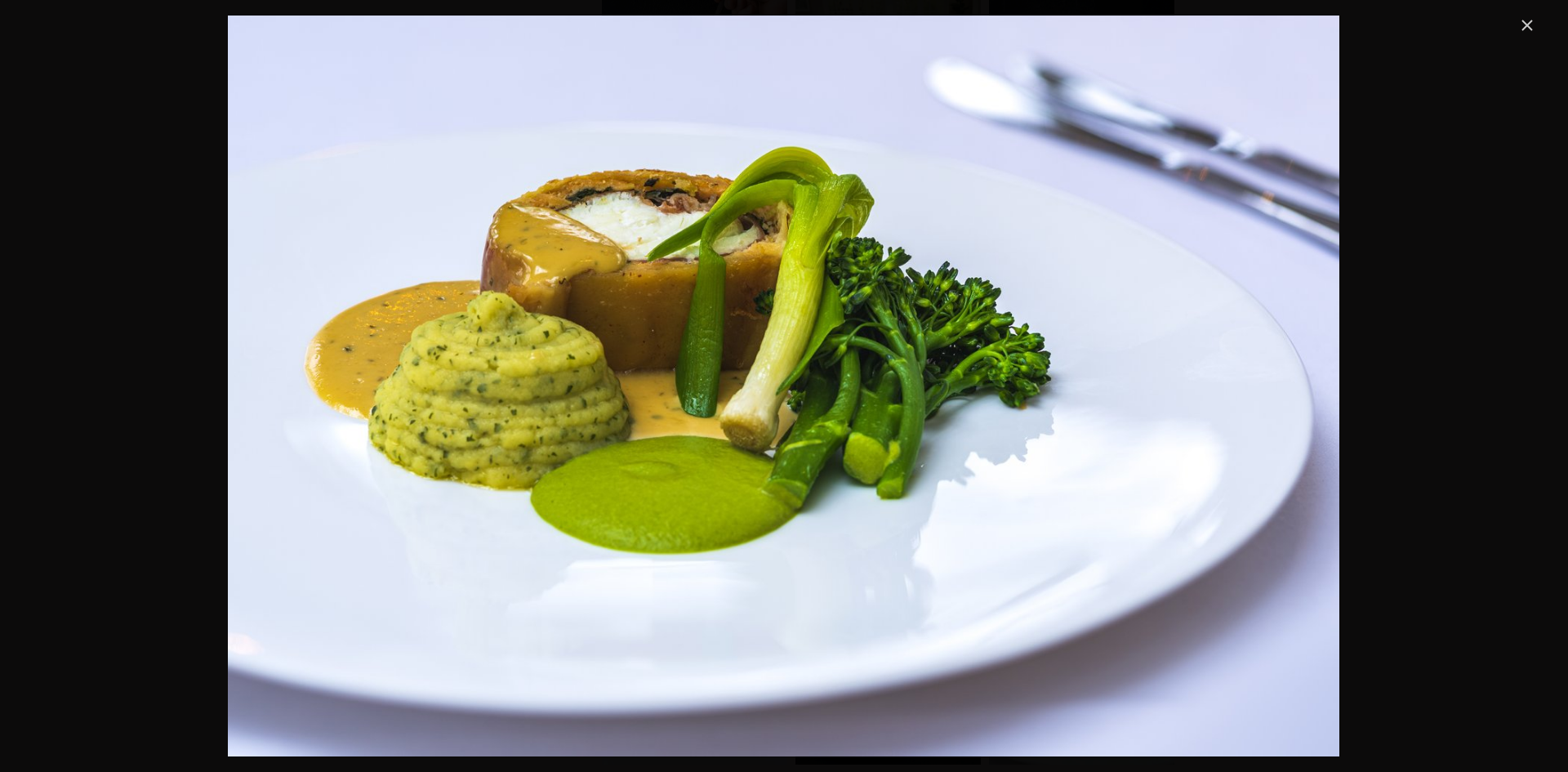
click at [1527, 20] on link "Close" at bounding box center [1527, 25] width 20 height 20
